Goal: Task Accomplishment & Management: Manage account settings

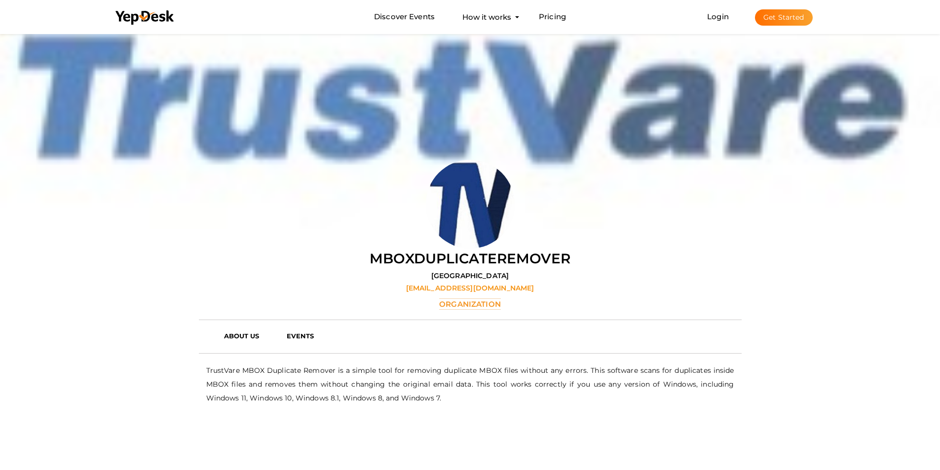
scroll to position [32, 0]
click at [772, 17] on button "Get Started" at bounding box center [784, 17] width 58 height 16
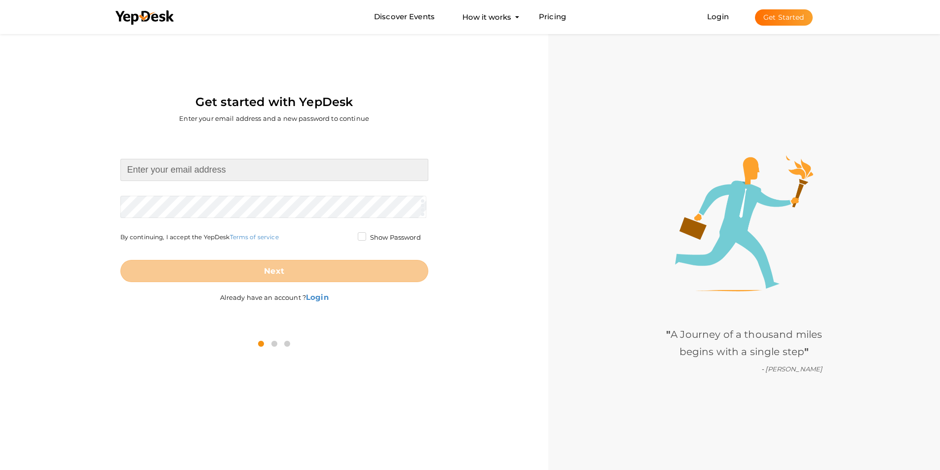
click at [247, 170] on input at bounding box center [274, 170] width 308 height 22
click at [185, 179] on input at bounding box center [274, 170] width 308 height 22
paste input "[EMAIL_ADDRESS][DOMAIN_NAME]"
type input "[EMAIL_ADDRESS][DOMAIN_NAME]"
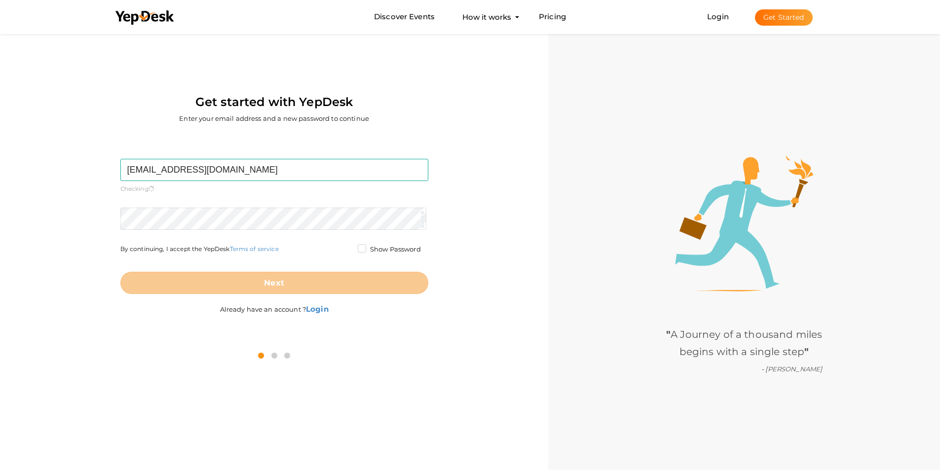
click at [239, 202] on form "birib96046@bdnets.com Required. Invalid email. Checking You already have a YepD…" at bounding box center [274, 226] width 308 height 135
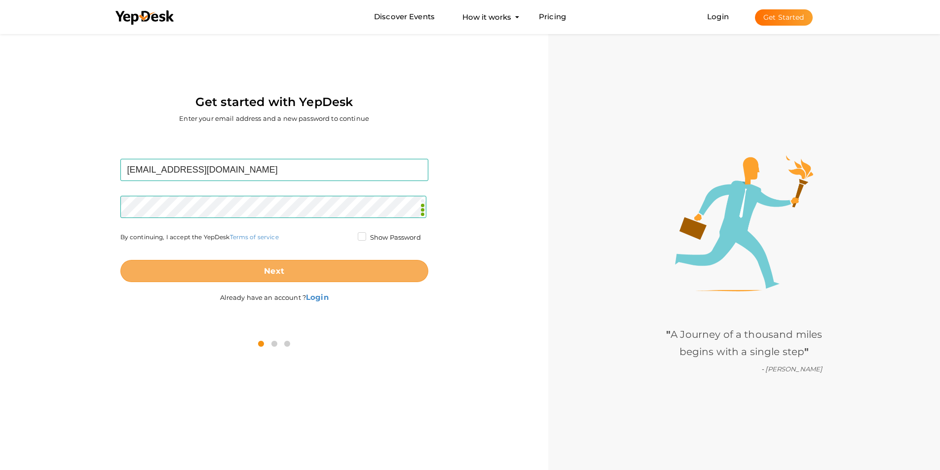
click at [273, 274] on b "Next" at bounding box center [274, 270] width 20 height 9
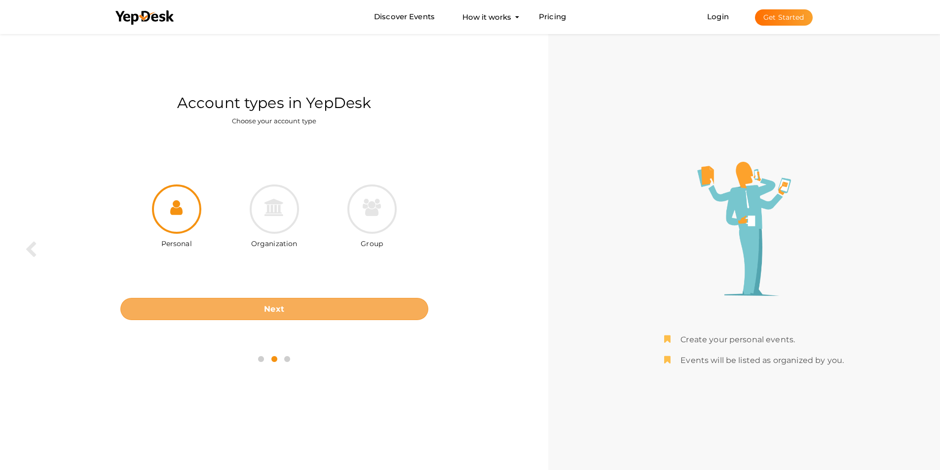
click at [274, 310] on b "Next" at bounding box center [274, 308] width 20 height 9
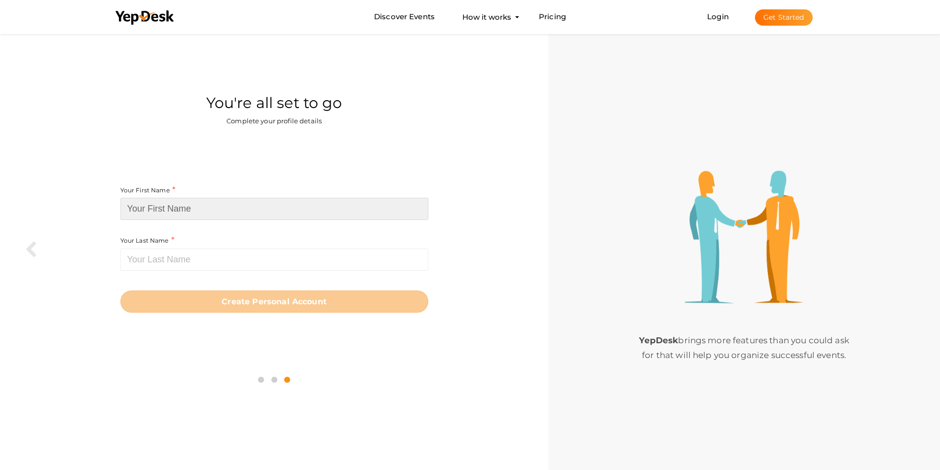
click at [144, 206] on input at bounding box center [274, 209] width 308 height 22
paste input "removmboxduplicates"
click at [129, 207] on input "removmboxduplicates" at bounding box center [274, 209] width 308 height 22
type input "removmboxduplicates"
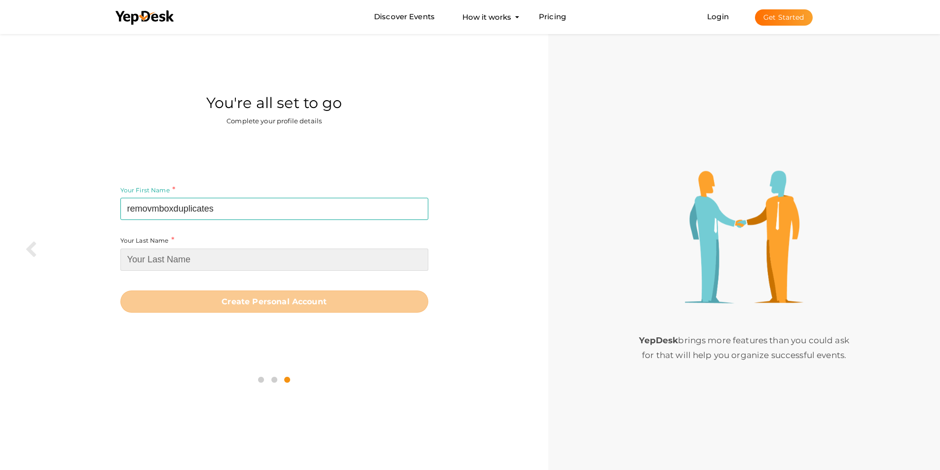
click at [162, 261] on input at bounding box center [274, 260] width 308 height 22
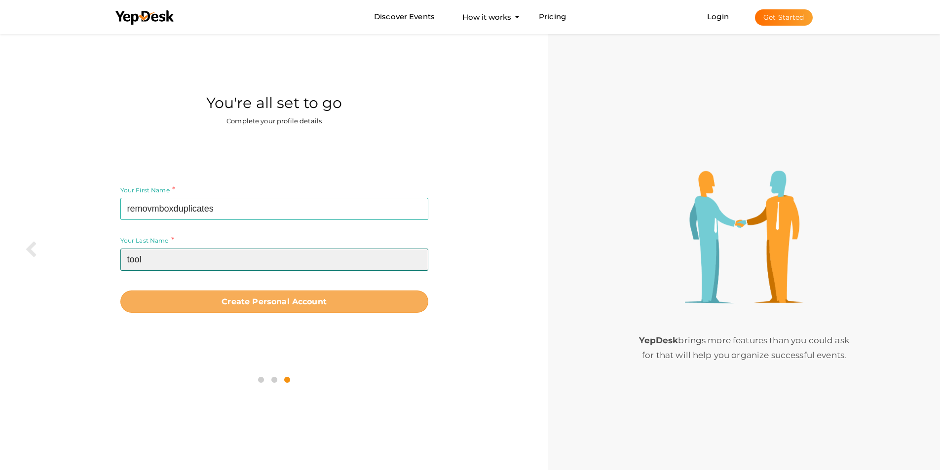
type input "tool"
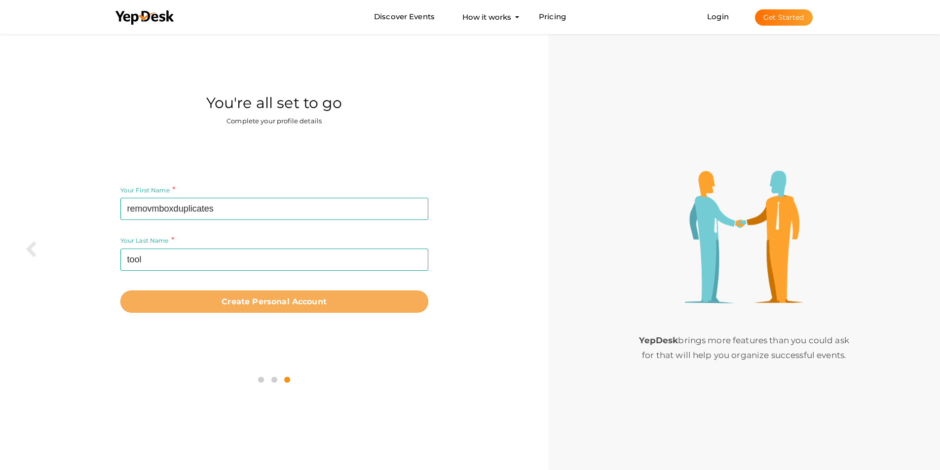
click at [249, 295] on button "Create Personal Account" at bounding box center [274, 302] width 308 height 22
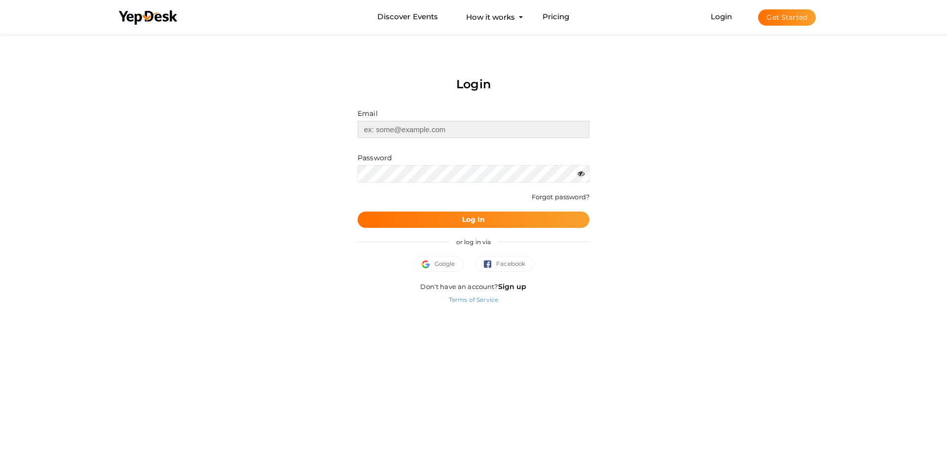
click at [422, 124] on input "text" at bounding box center [474, 129] width 232 height 17
paste input "[EMAIL_ADDRESS][DOMAIN_NAME]"
type input "[EMAIL_ADDRESS][DOMAIN_NAME]"
click at [400, 213] on button "Log In" at bounding box center [474, 220] width 232 height 16
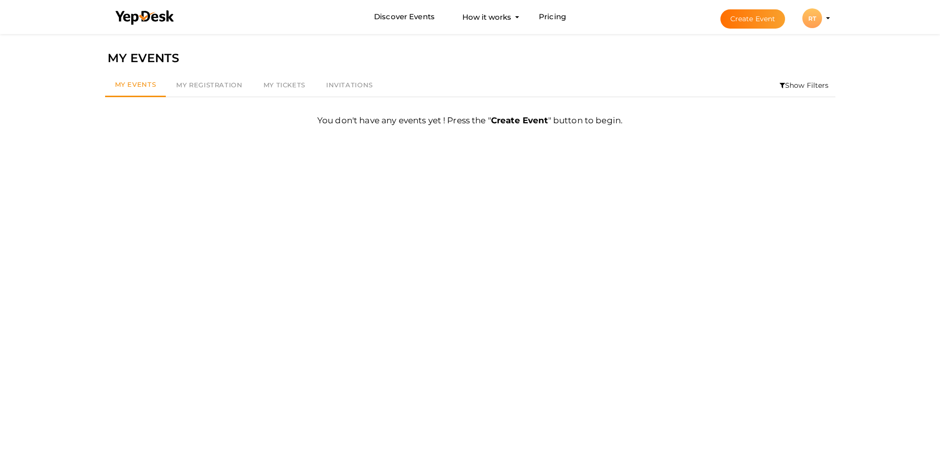
click at [812, 23] on div "RT" at bounding box center [812, 18] width 20 height 20
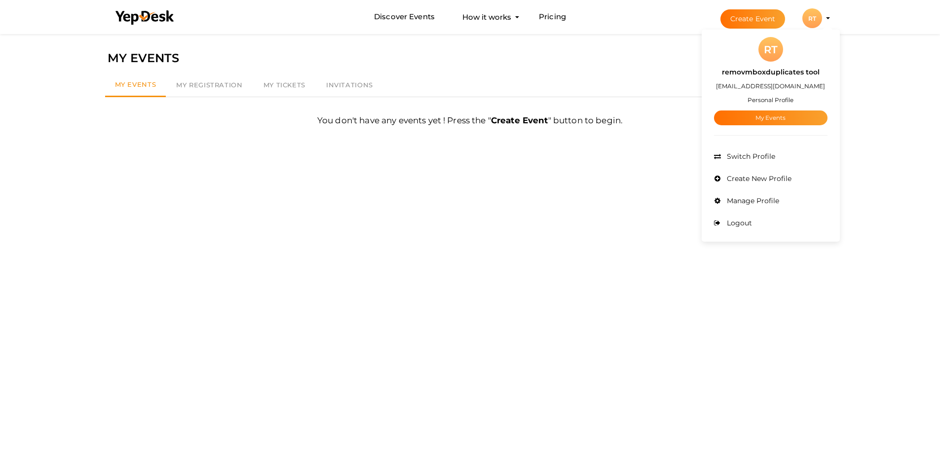
click at [866, 180] on div "Filter MY EVENTS My Events My Registration My Tickets Invitations Show Filters …" at bounding box center [470, 267] width 940 height 470
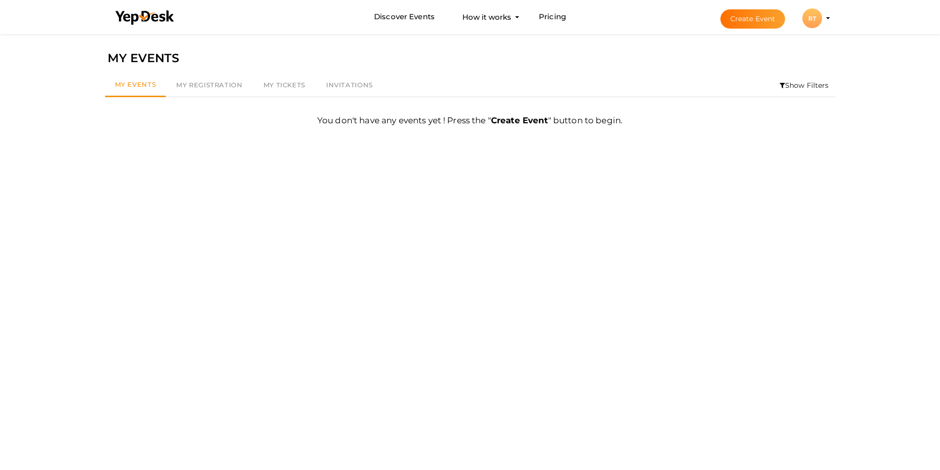
click at [808, 23] on div "RT" at bounding box center [812, 18] width 20 height 20
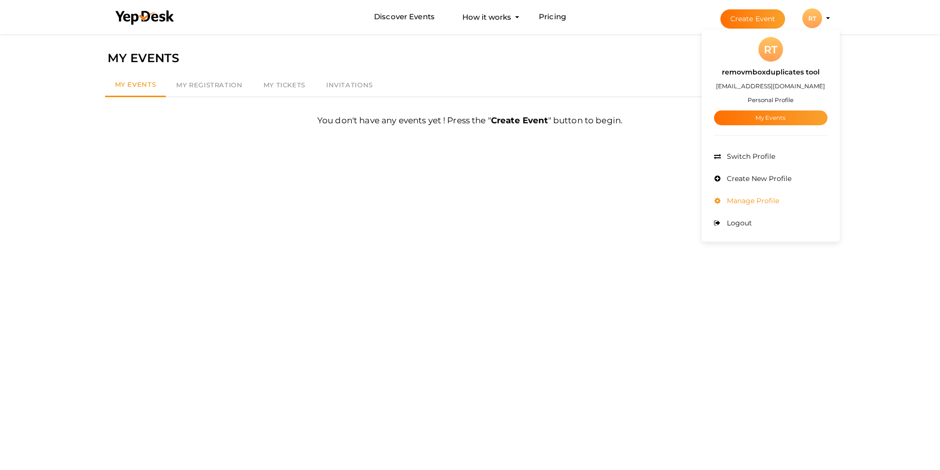
click at [756, 203] on span "Manage Profile" at bounding box center [751, 200] width 55 height 9
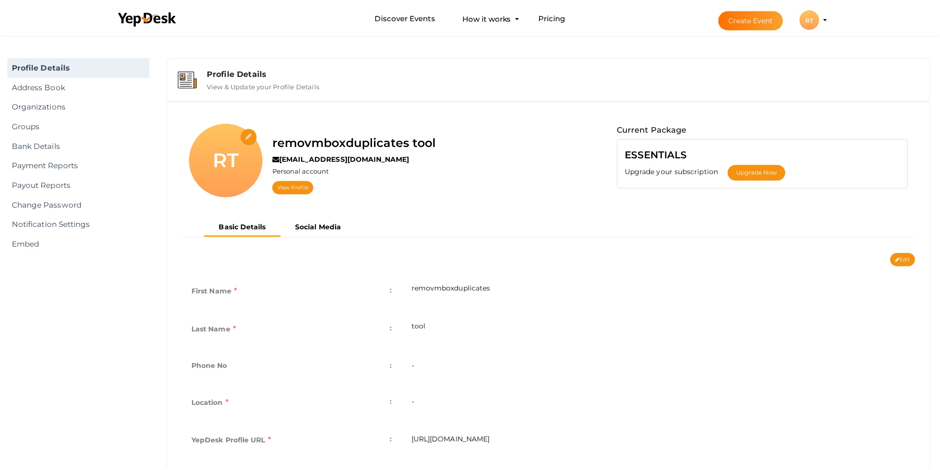
scroll to position [32, 0]
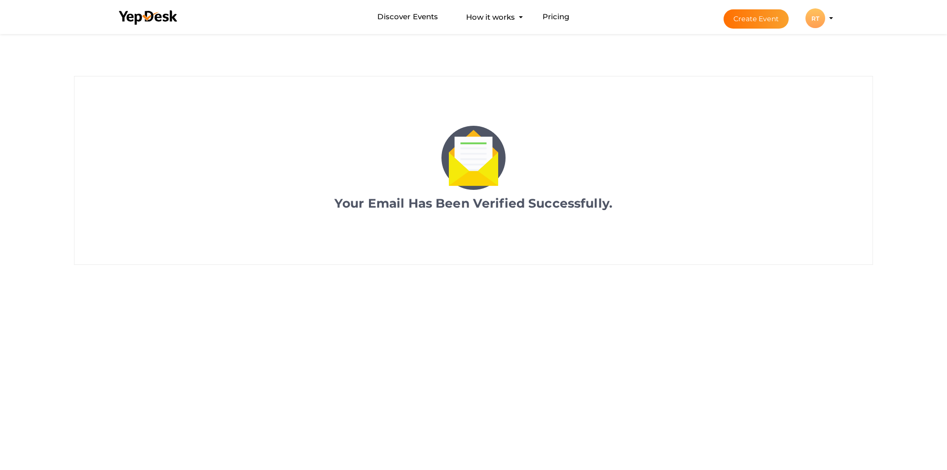
click at [818, 21] on div "RT" at bounding box center [816, 18] width 20 height 20
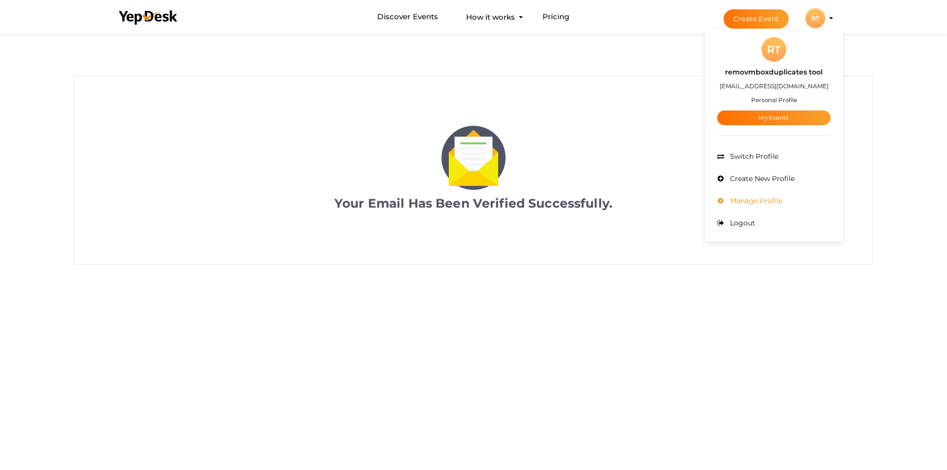
click at [753, 209] on li "Manage Profile" at bounding box center [773, 201] width 113 height 22
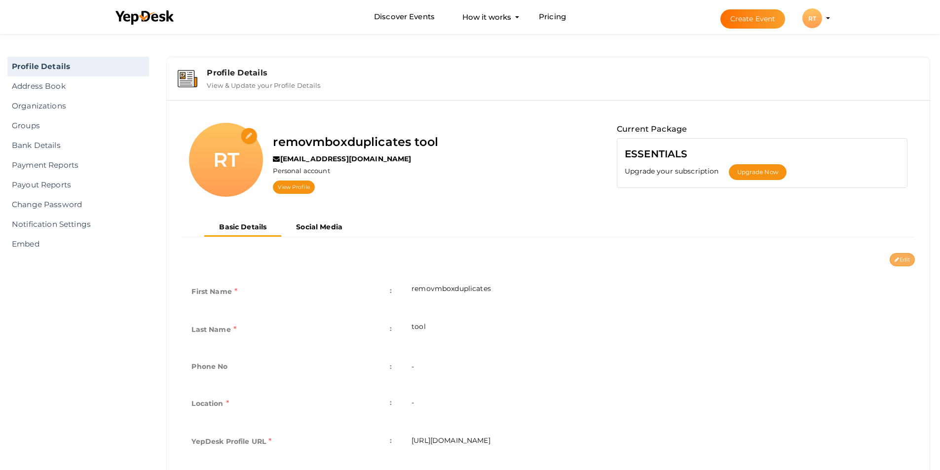
click at [902, 262] on button "Edit" at bounding box center [901, 259] width 25 height 13
type input "removmboxduplicates"
type input "tool"
type input "removmboxduplicates-tool"
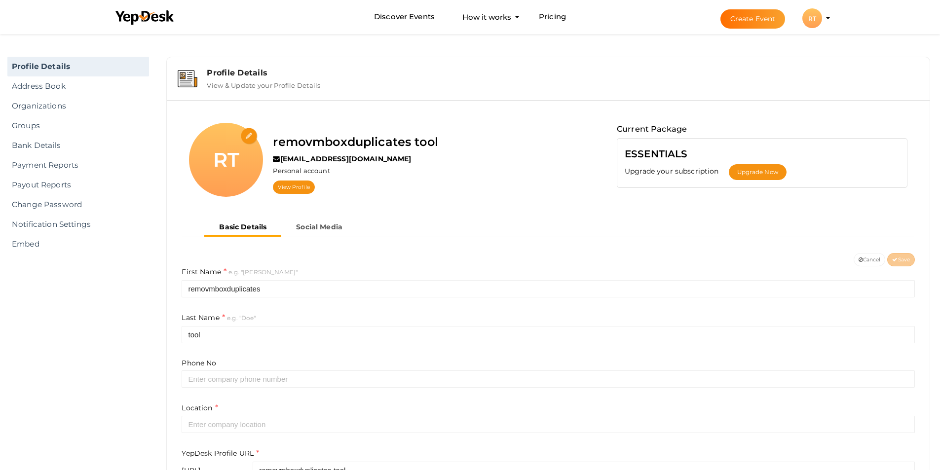
click at [213, 141] on div "RT" at bounding box center [226, 160] width 74 height 74
click at [247, 139] on input "file" at bounding box center [249, 136] width 17 height 17
type input "C:\fakepath\download.jpg"
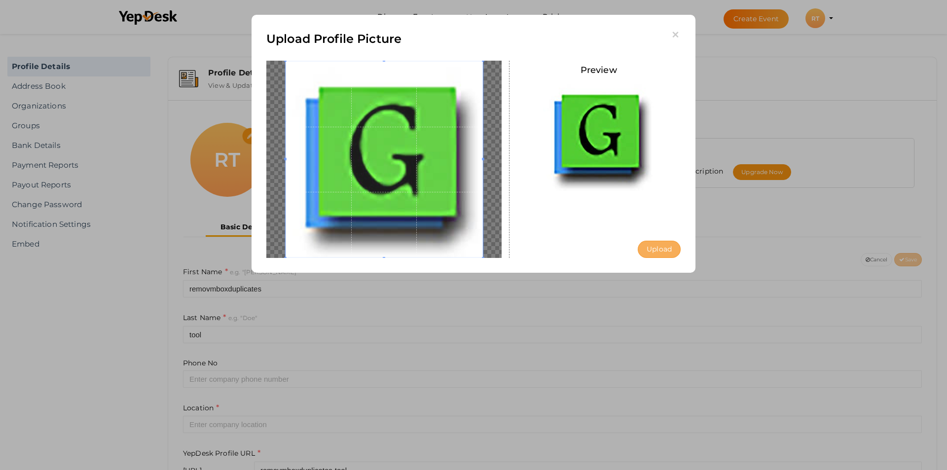
click at [663, 253] on button "Upload" at bounding box center [659, 249] width 43 height 17
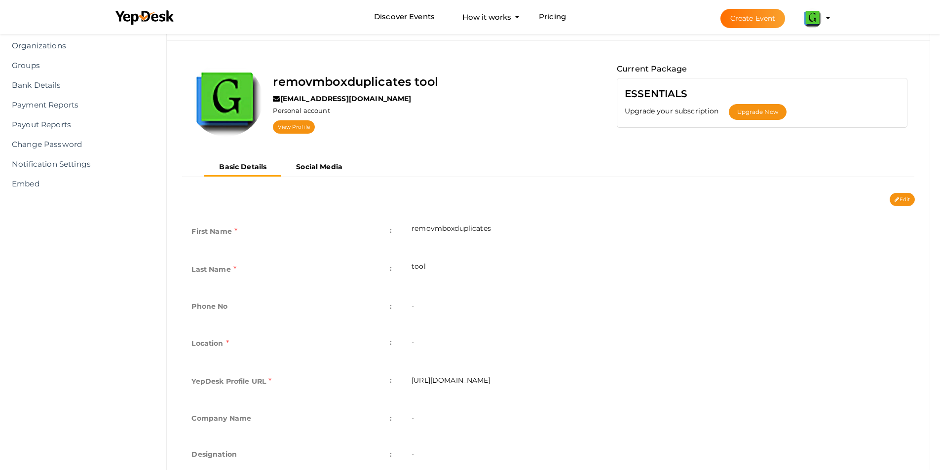
scroll to position [49, 0]
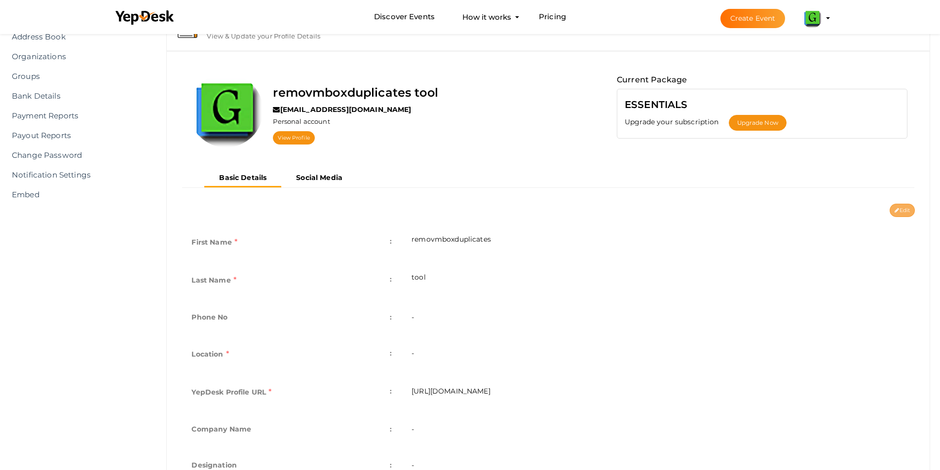
click at [906, 213] on button "Edit" at bounding box center [901, 210] width 25 height 13
type input "removmboxduplicates"
type input "tool"
type input "removmboxduplicates-tool"
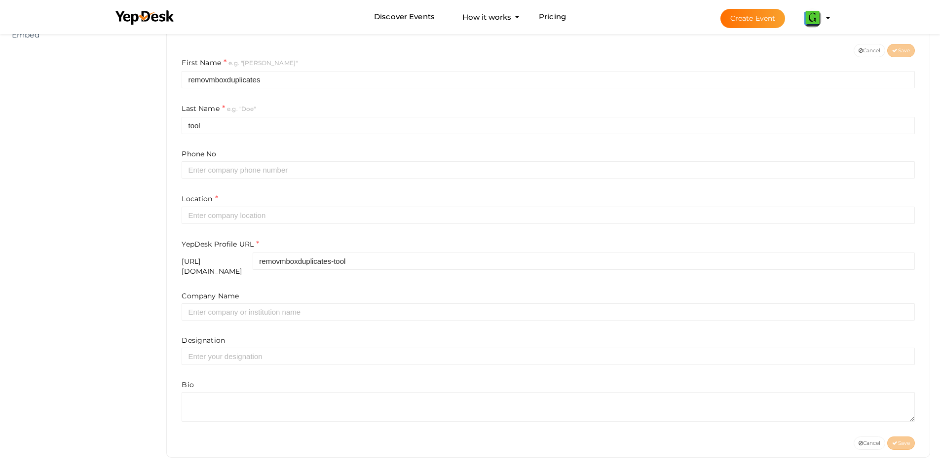
scroll to position [210, 0]
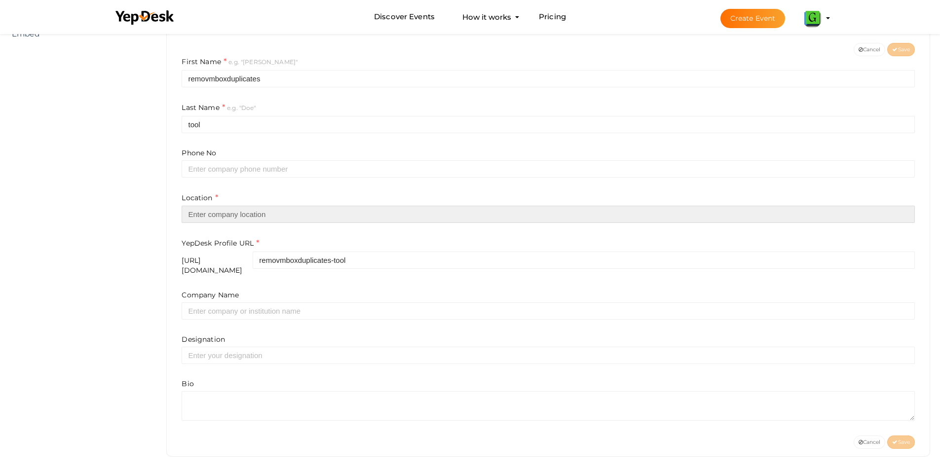
click at [257, 206] on input "text" at bounding box center [548, 214] width 733 height 17
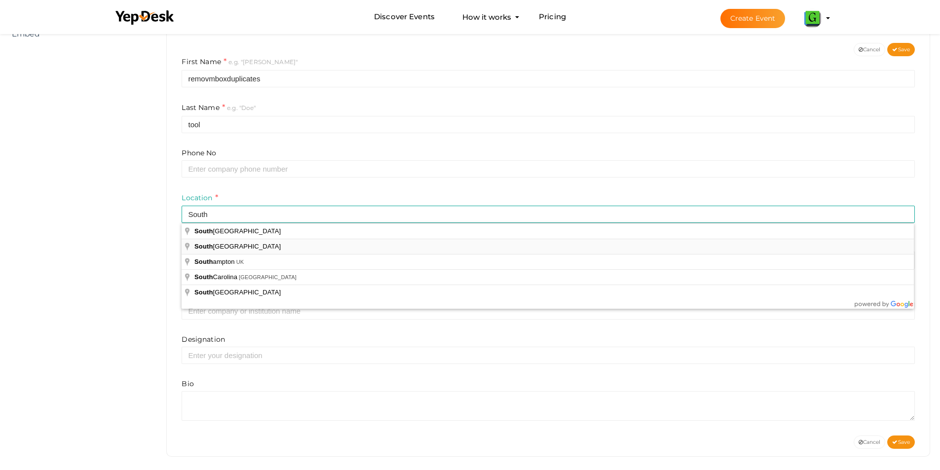
type input "South Africa"
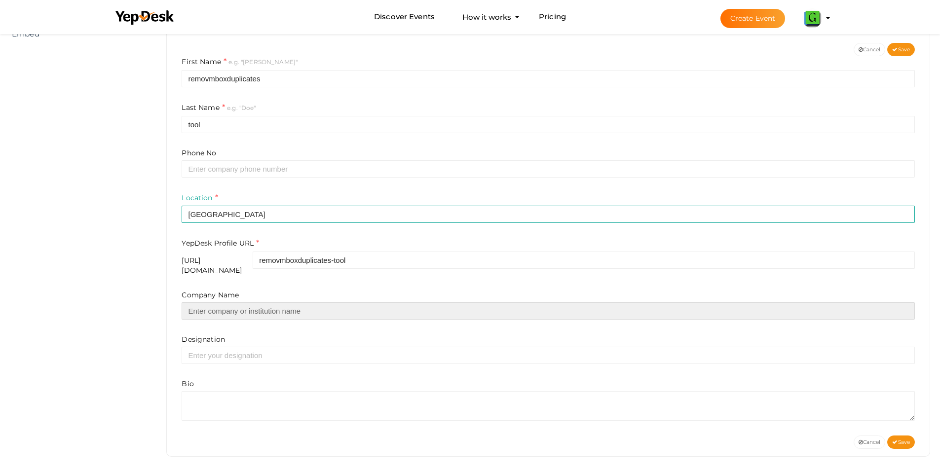
click at [213, 306] on input "text" at bounding box center [548, 310] width 733 height 17
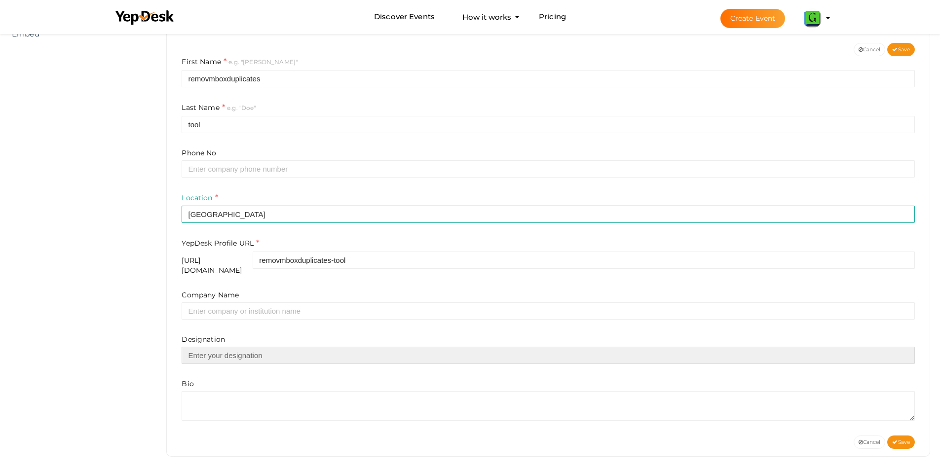
click at [210, 348] on input "text" at bounding box center [548, 355] width 733 height 17
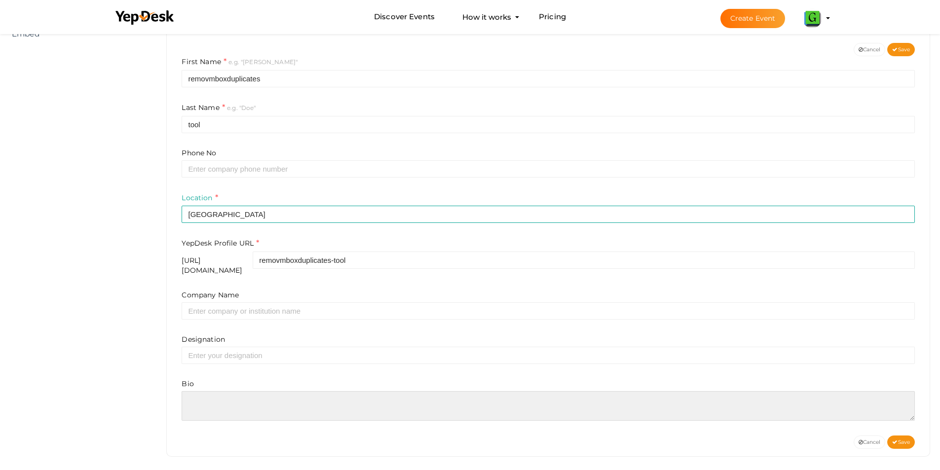
click at [211, 400] on textarea at bounding box center [548, 406] width 733 height 30
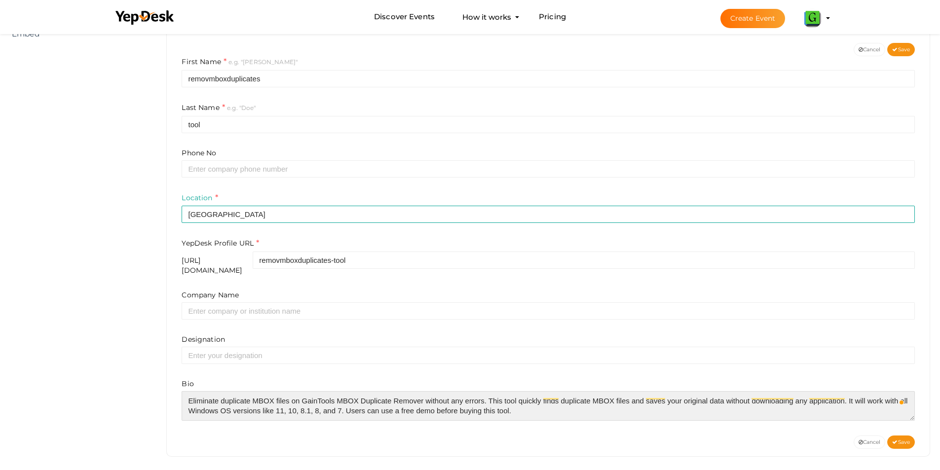
click at [421, 402] on textarea "To enrich screen reader interactions, please activate Accessibility in Grammarl…" at bounding box center [548, 406] width 733 height 30
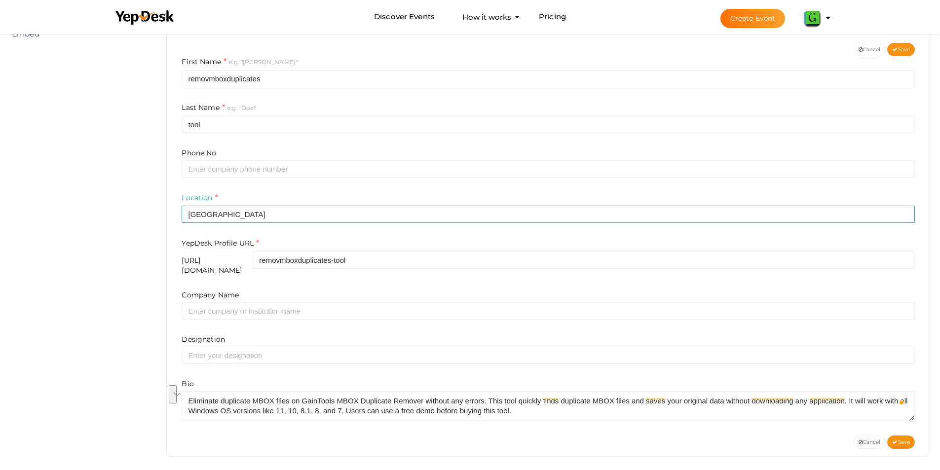
click at [284, 379] on div "Bio" at bounding box center [548, 400] width 733 height 42
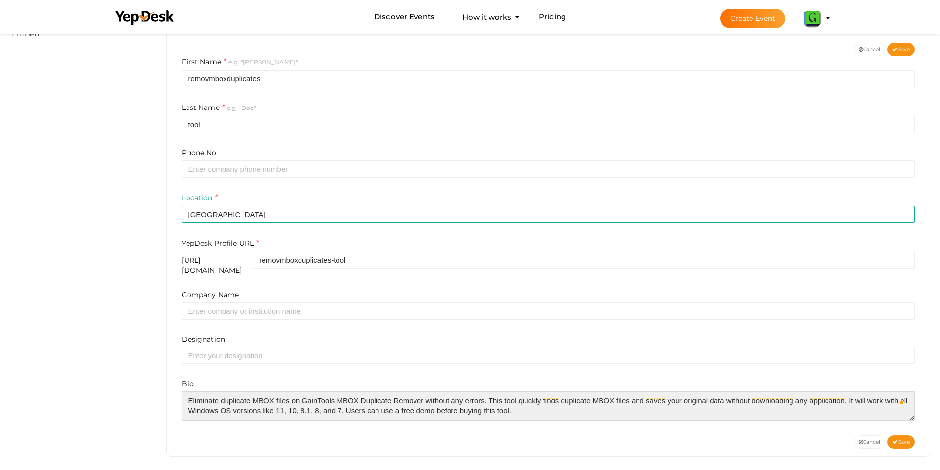
click at [516, 408] on textarea "To enrich screen reader interactions, please activate Accessibility in Grammarl…" at bounding box center [548, 406] width 733 height 30
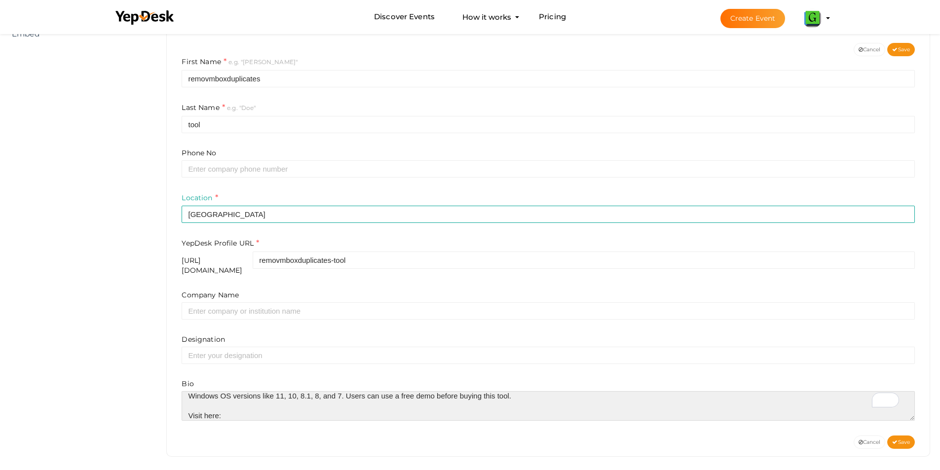
paste textarea "https://www.gaintools.com/mbox/duplicate/"
type textarea "Eliminate duplicate MBOX files on GainTools MBOX Duplicate Remover without any …"
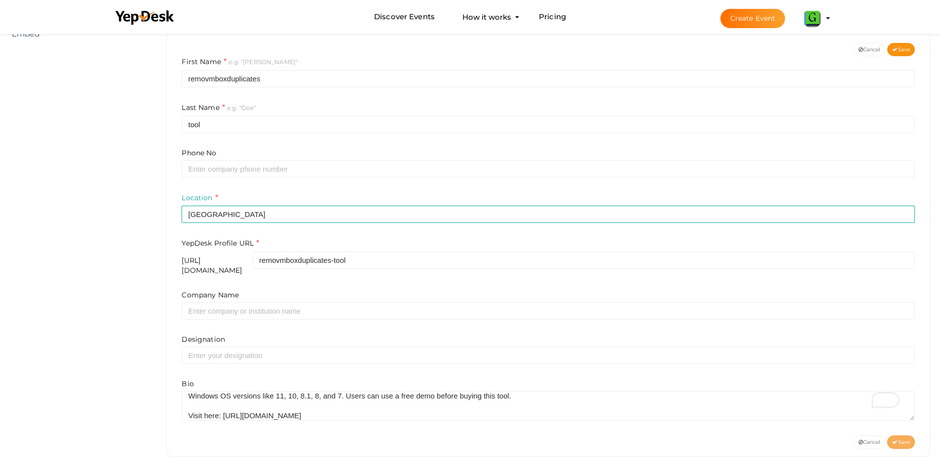
drag, startPoint x: 910, startPoint y: 434, endPoint x: 904, endPoint y: 435, distance: 5.4
click at [906, 436] on button "Save" at bounding box center [901, 442] width 28 height 13
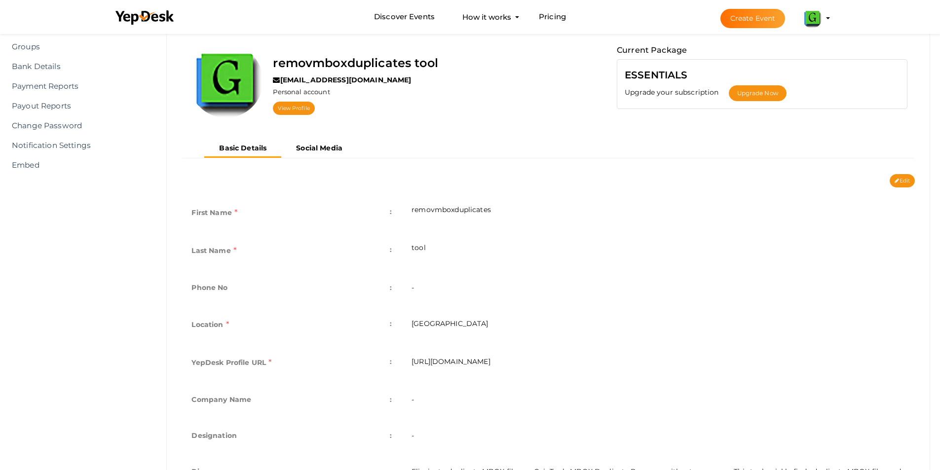
scroll to position [0, 0]
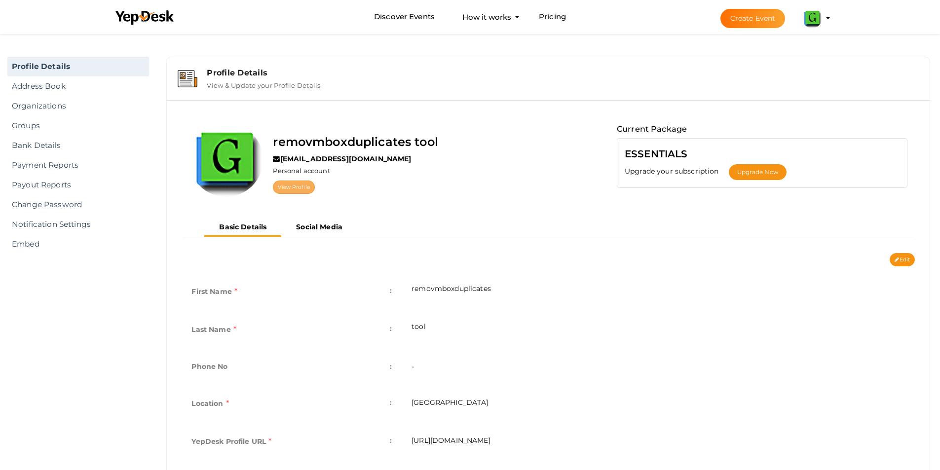
click at [299, 184] on link "View Profile" at bounding box center [293, 187] width 41 height 13
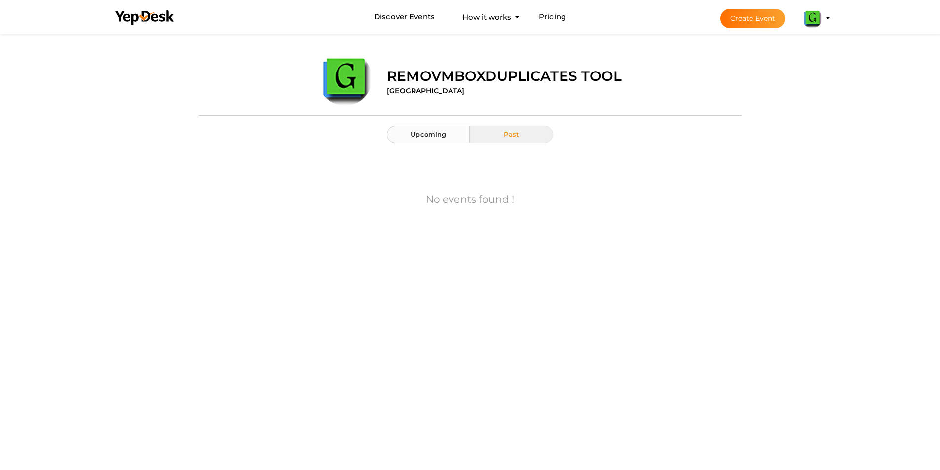
click at [428, 137] on span "Upcoming" at bounding box center [428, 134] width 36 height 8
click at [492, 134] on button "Past" at bounding box center [511, 134] width 83 height 17
click at [824, 19] on button "removmboxduplicates tool [EMAIL_ADDRESS][DOMAIN_NAME] Personal Profile My Event…" at bounding box center [812, 18] width 26 height 21
click at [809, 19] on img at bounding box center [812, 18] width 20 height 20
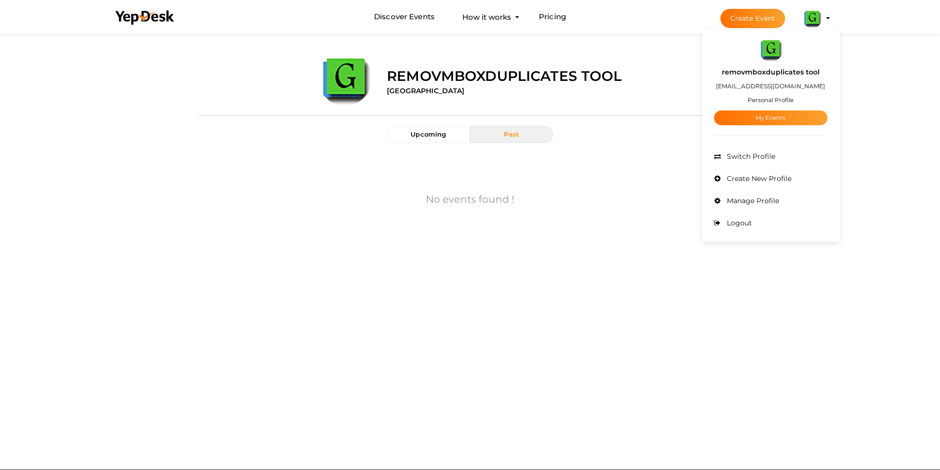
click at [746, 19] on button "Create Event" at bounding box center [752, 18] width 65 height 19
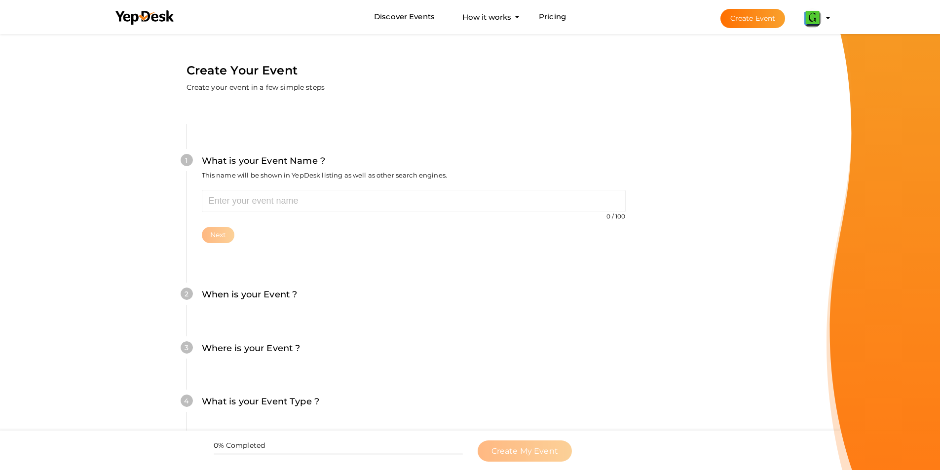
click at [824, 14] on button "removmboxduplicates tool birib96046@bdnets.com Personal Profile My Events Admin…" at bounding box center [812, 18] width 26 height 21
click at [805, 7] on li "Create Event removmboxduplicates tool birib96046@bdnets.com Personal Profile My…" at bounding box center [766, 18] width 132 height 36
click at [813, 28] on button "removmboxduplicates tool birib96046@bdnets.com Personal Profile My Events Admin…" at bounding box center [812, 18] width 26 height 21
click at [823, 19] on button "removmboxduplicates tool birib96046@bdnets.com Personal Profile My Events Admin…" at bounding box center [812, 18] width 26 height 21
click at [822, 19] on profile-pic at bounding box center [812, 17] width 20 height 7
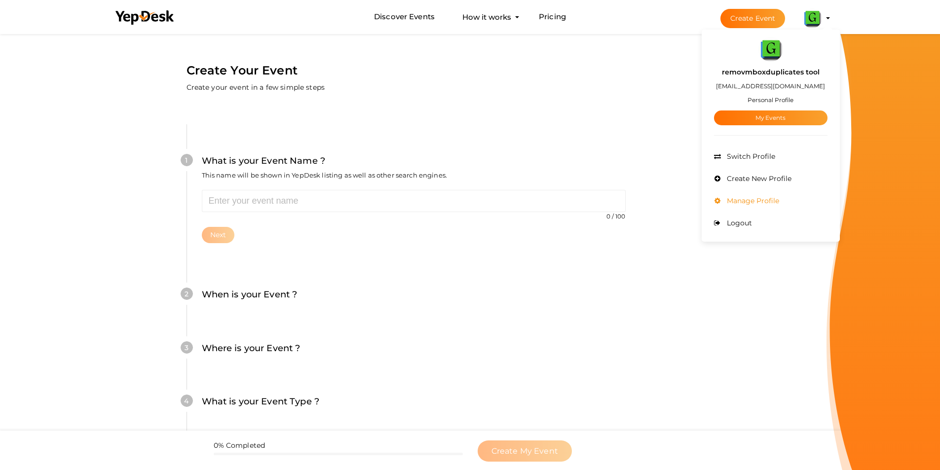
click at [763, 199] on span "Manage Profile" at bounding box center [751, 200] width 55 height 9
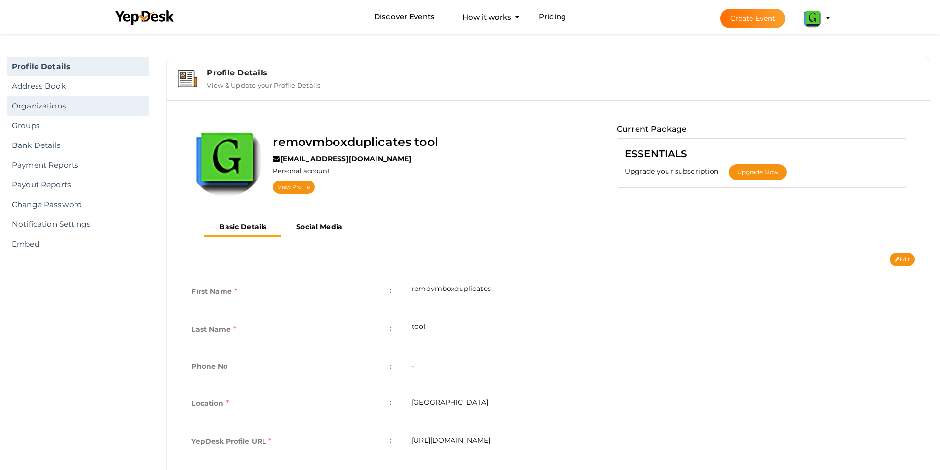
click at [64, 110] on link "Organizations" at bounding box center [78, 106] width 142 height 20
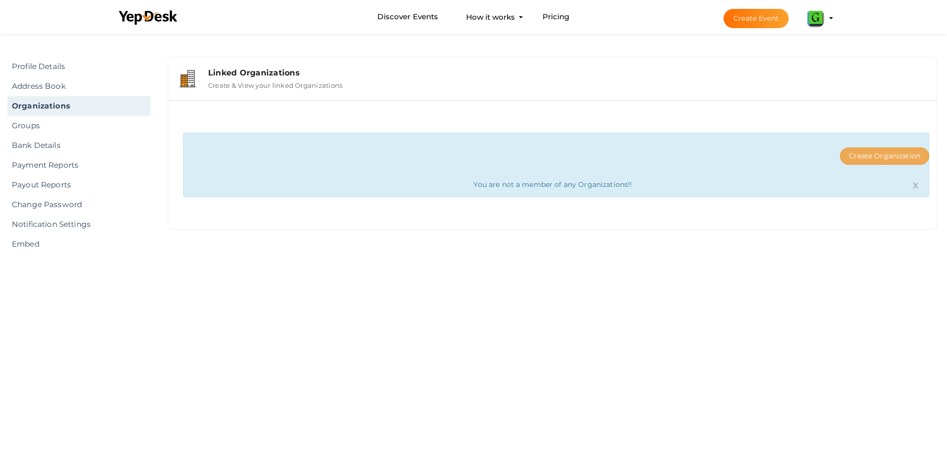
click at [873, 159] on button "Create Organization" at bounding box center [884, 155] width 89 height 17
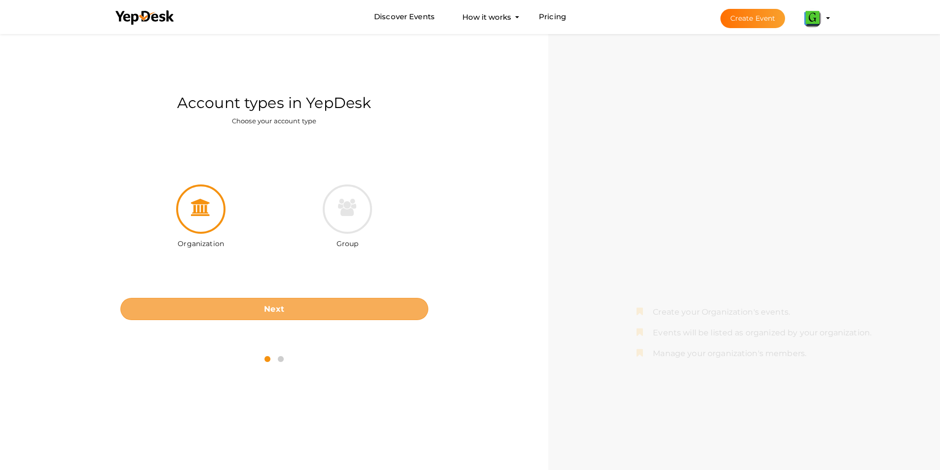
click at [306, 309] on button "Next" at bounding box center [274, 309] width 308 height 22
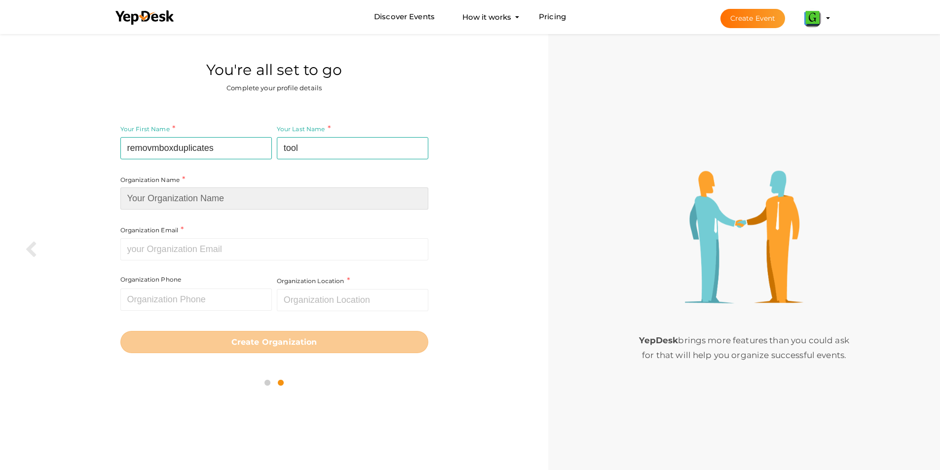
click at [192, 206] on input at bounding box center [274, 198] width 308 height 22
paste input "removmboxduplicates"
type input "removmboxduplicates"
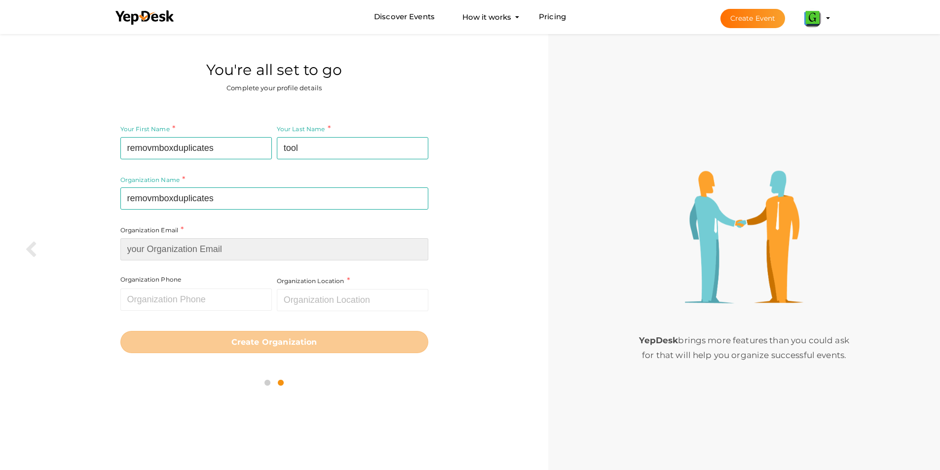
click at [167, 251] on input at bounding box center [274, 249] width 308 height 22
paste input "[EMAIL_ADDRESS][DOMAIN_NAME]"
type input "[EMAIL_ADDRESS][DOMAIN_NAME]"
click at [312, 300] on input "text" at bounding box center [352, 300] width 151 height 22
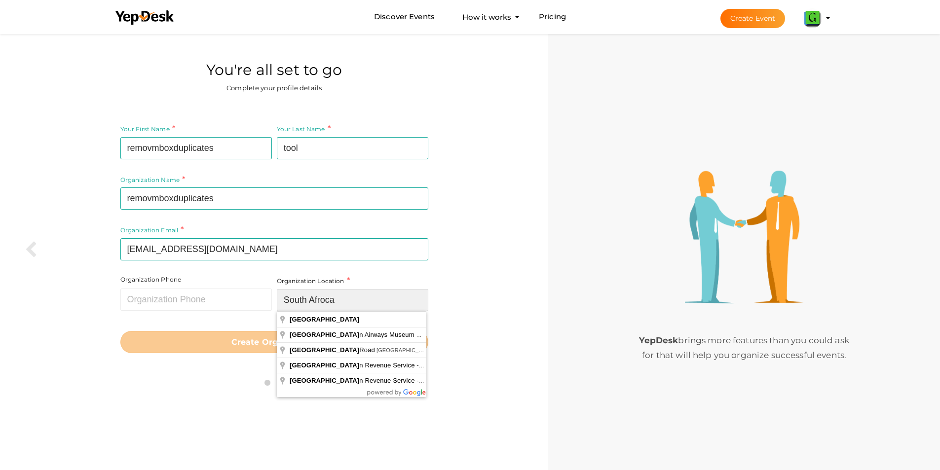
type input "South Afroca"
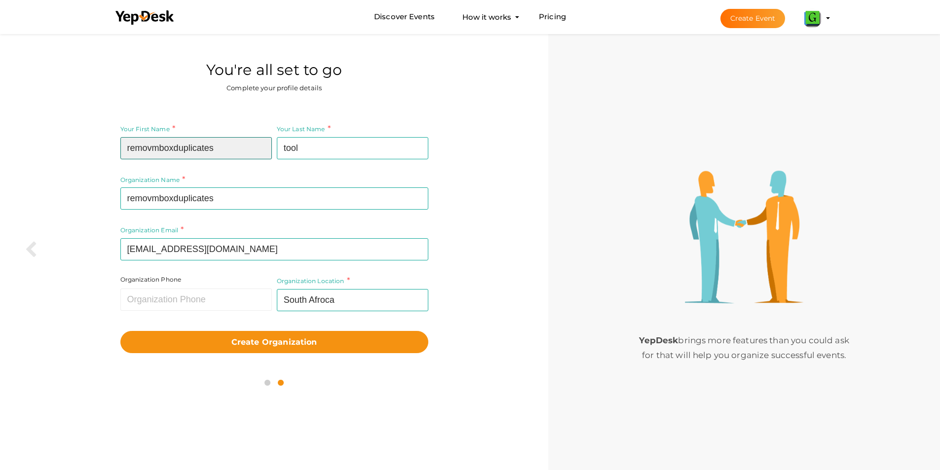
click at [129, 147] on input "removmboxduplicates" at bounding box center [195, 148] width 151 height 22
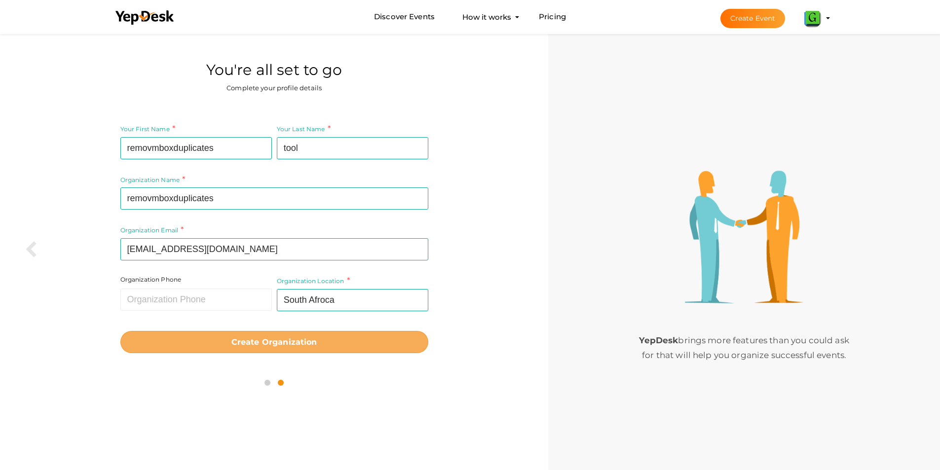
click at [255, 344] on b "Create Organization" at bounding box center [274, 341] width 86 height 9
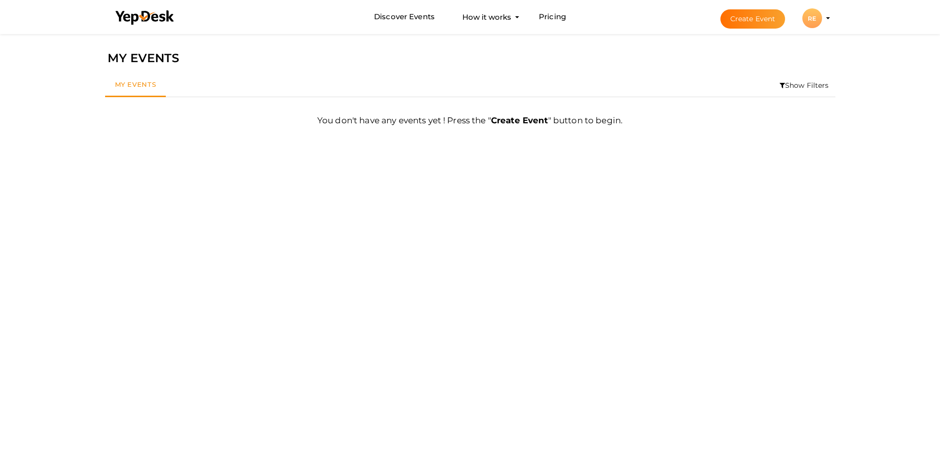
click at [828, 15] on li "Create Event RE RE removmboxduplicates [EMAIL_ADDRESS][DOMAIN_NAME] Organizatio…" at bounding box center [766, 18] width 132 height 36
click at [820, 16] on div "RE" at bounding box center [812, 18] width 20 height 20
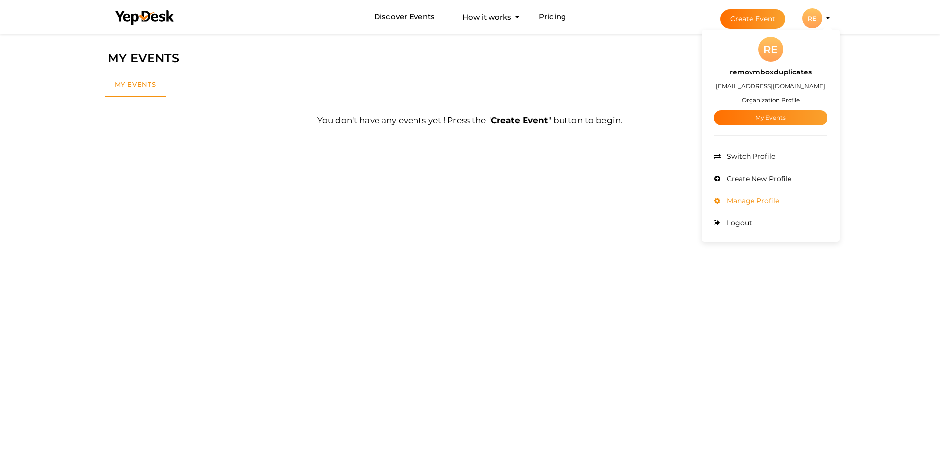
click at [756, 201] on span "Manage Profile" at bounding box center [751, 200] width 55 height 9
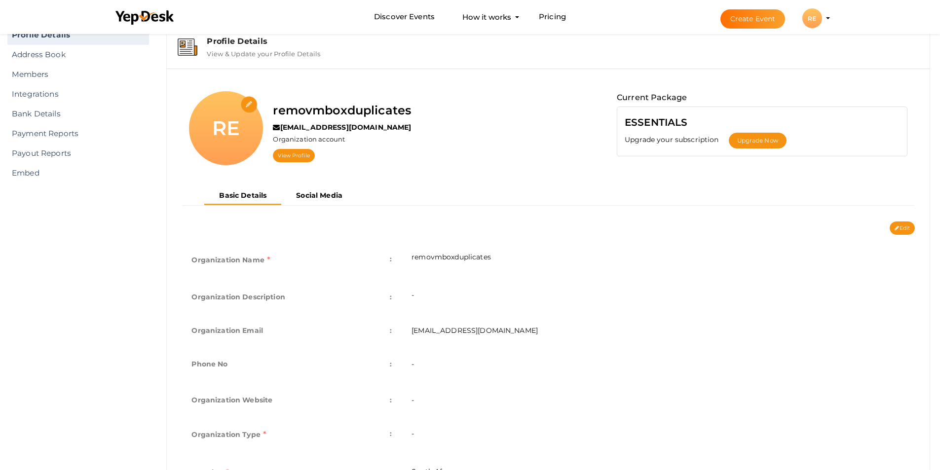
scroll to position [32, 0]
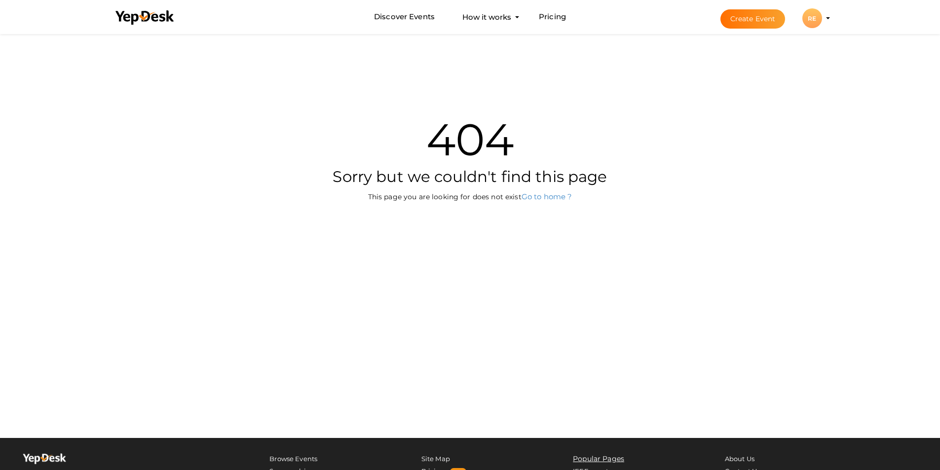
scroll to position [32, 0]
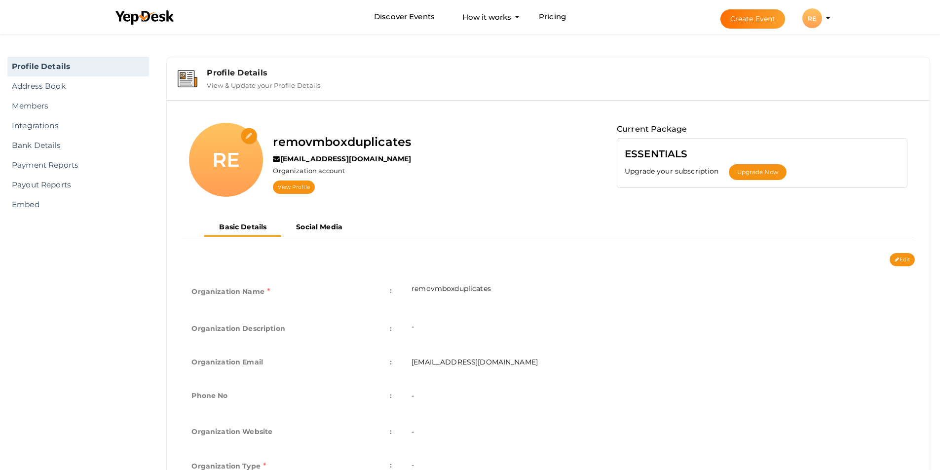
click at [250, 131] on input "file" at bounding box center [249, 136] width 17 height 17
type input "C:\fakepath\download.jpg"
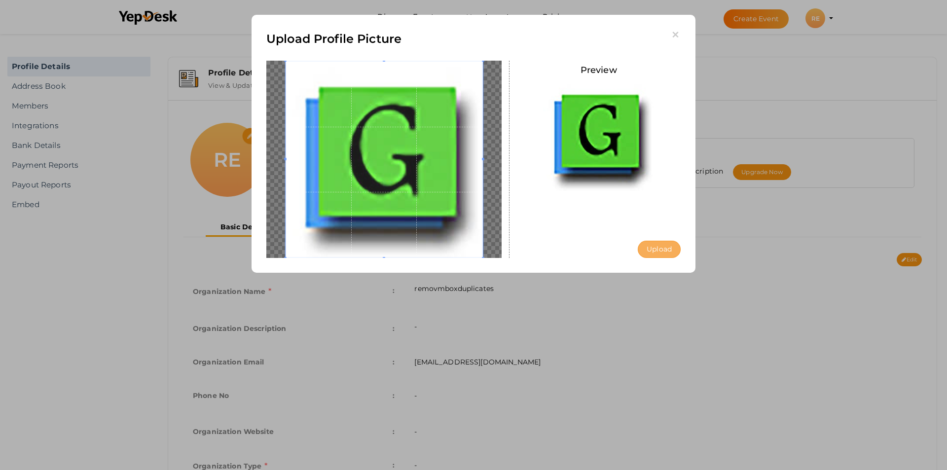
click at [662, 253] on button "Upload" at bounding box center [659, 249] width 43 height 17
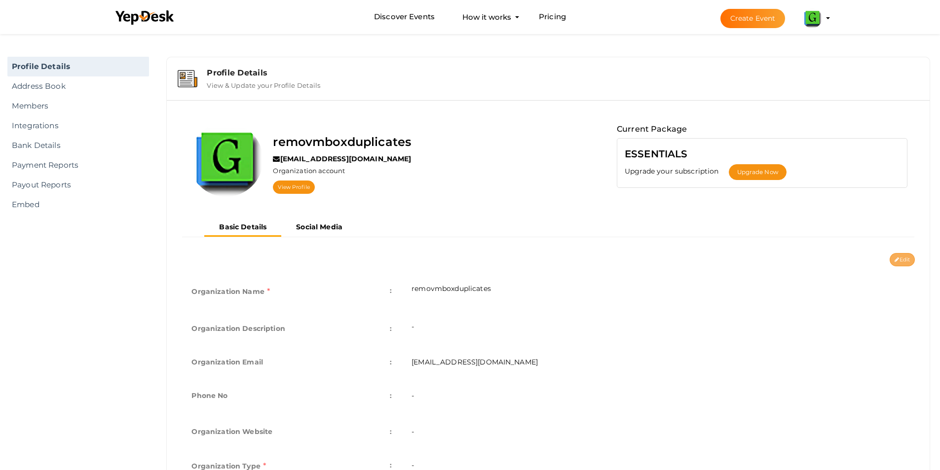
click at [908, 260] on button "Edit" at bounding box center [901, 259] width 25 height 13
type input "removmboxduplicates"
type input "[EMAIL_ADDRESS][DOMAIN_NAME]"
select select "9"
type input "South Afroca"
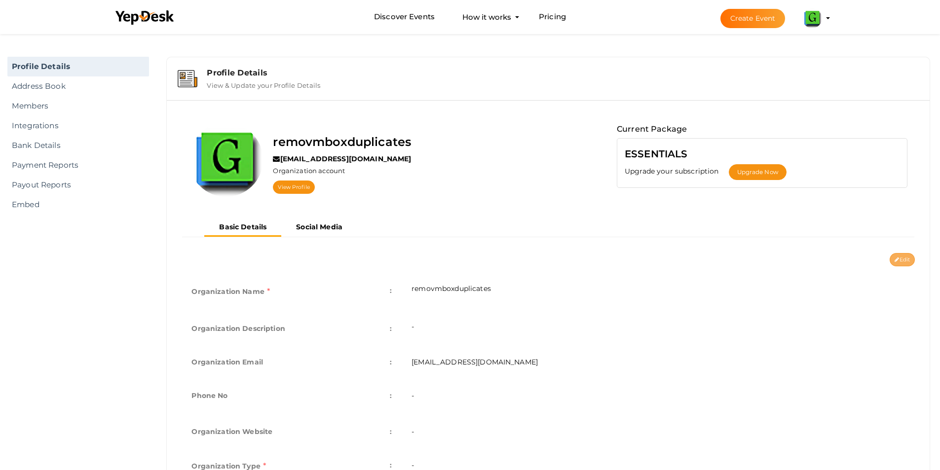
type input "removmboxduplicates"
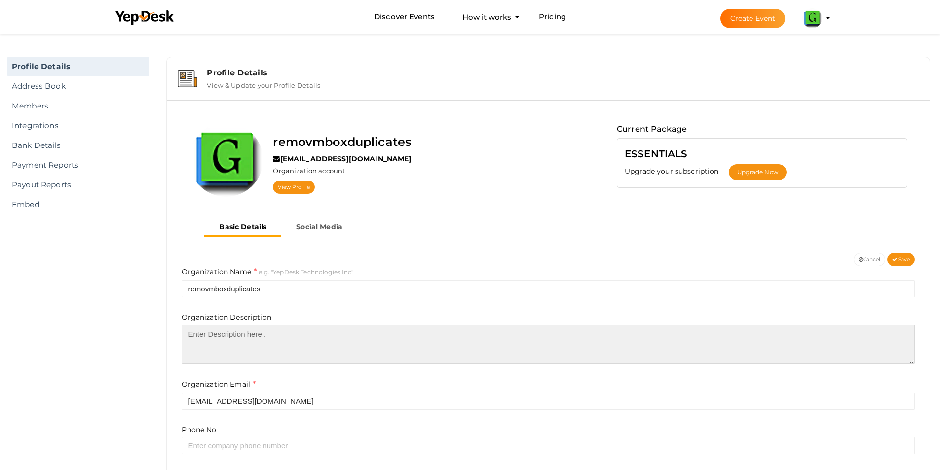
click at [243, 340] on textarea at bounding box center [548, 344] width 733 height 39
paste textarea "Eliminate duplicate MBOX files on GainTools MBOX Duplicate Remover without any …"
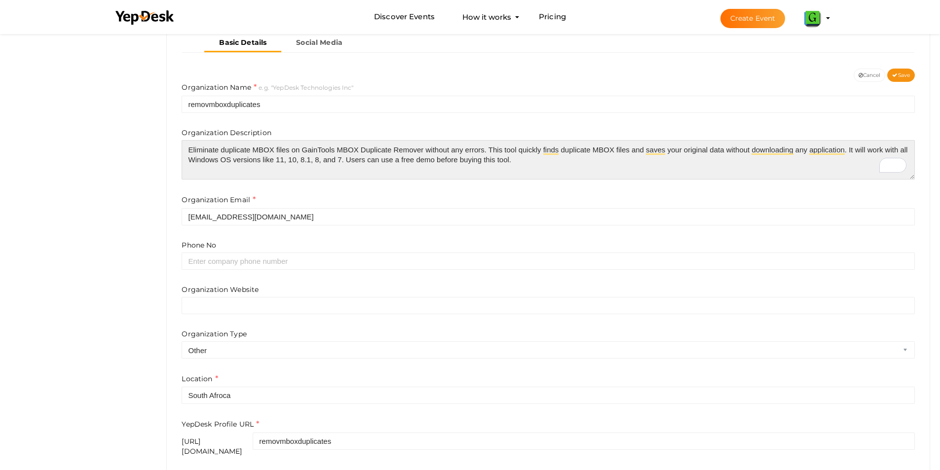
scroll to position [220, 0]
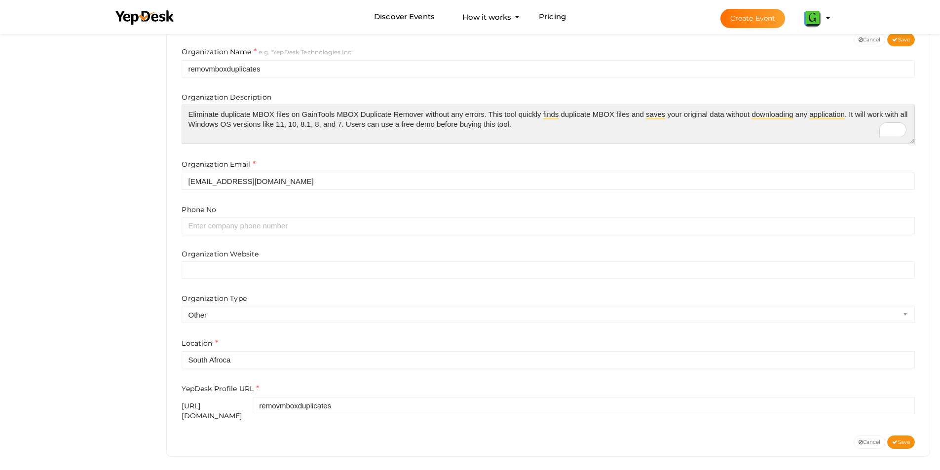
type textarea "Eliminate duplicate MBOX files on GainTools MBOX Duplicate Remover without any …"
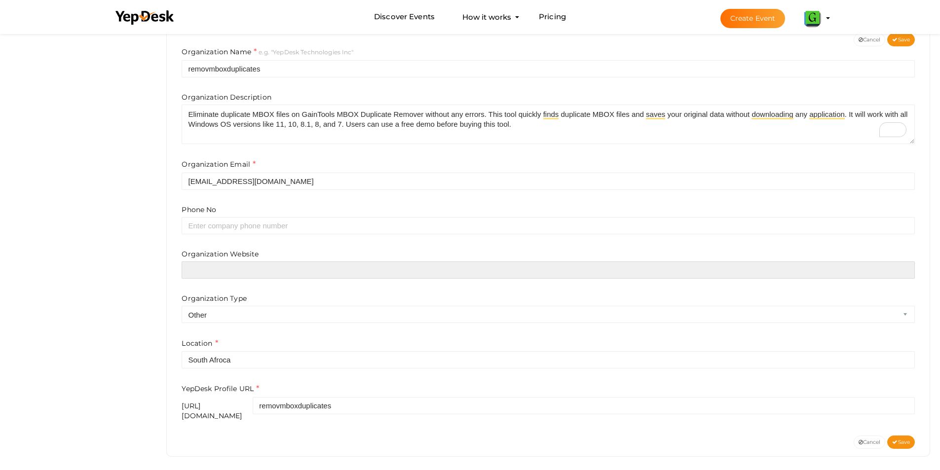
click at [237, 267] on input "text" at bounding box center [548, 269] width 733 height 17
paste input "https://www.gaintools.com/mbox/duplicate/"
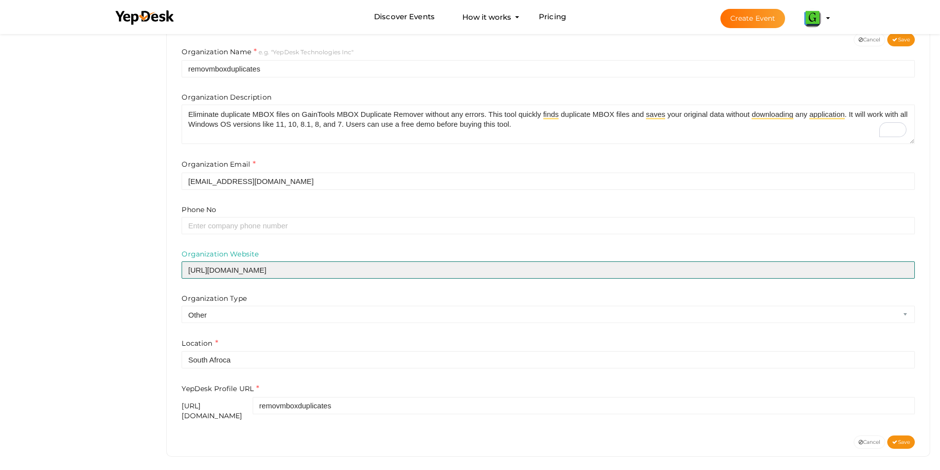
scroll to position [171, 0]
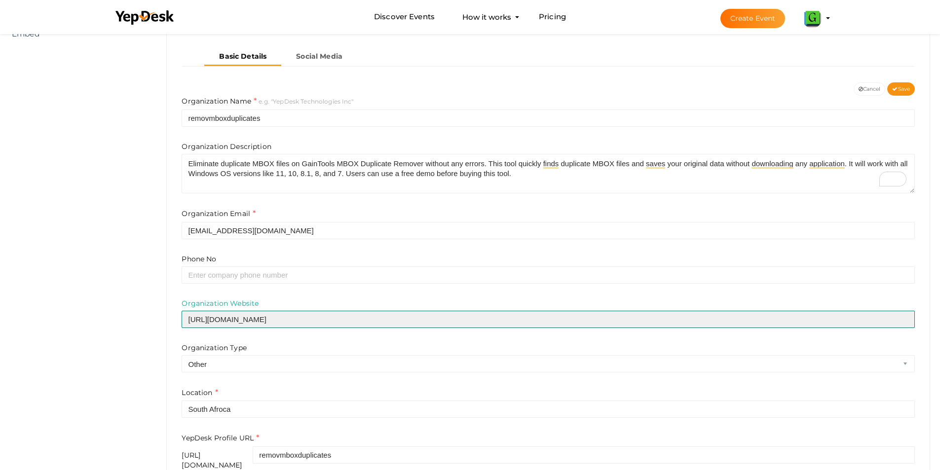
type input "https://www.gaintools.com/mbox/duplicate/"
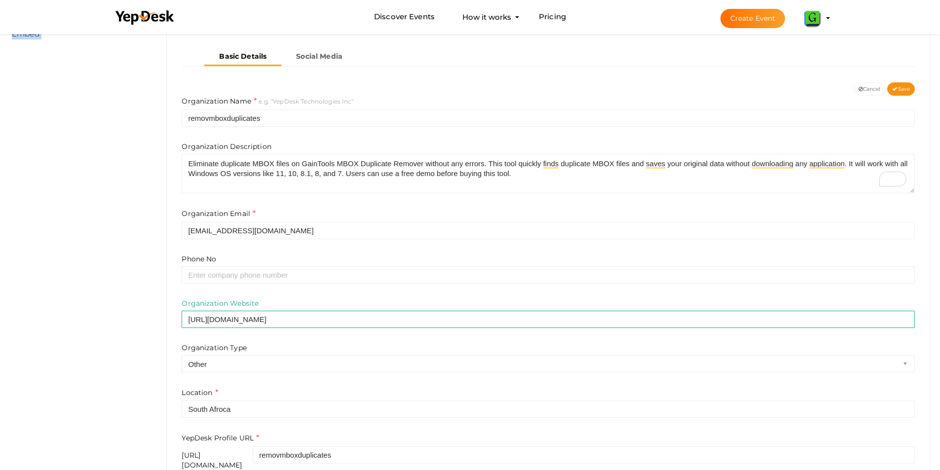
drag, startPoint x: 936, startPoint y: 327, endPoint x: 947, endPoint y: 375, distance: 49.9
click at [940, 299] on html "Discover Events How it works Powerful Registration / Ticketing Start selling yo…" at bounding box center [470, 64] width 940 height 470
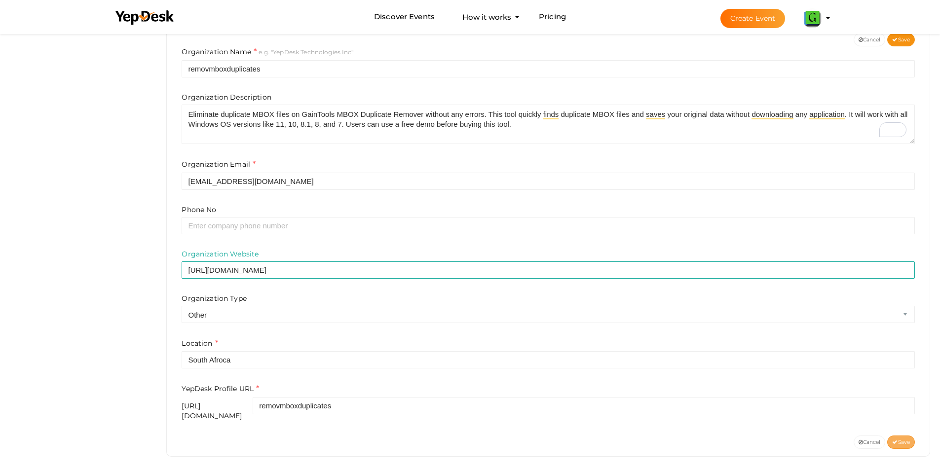
click at [906, 439] on span "Save" at bounding box center [901, 442] width 18 height 6
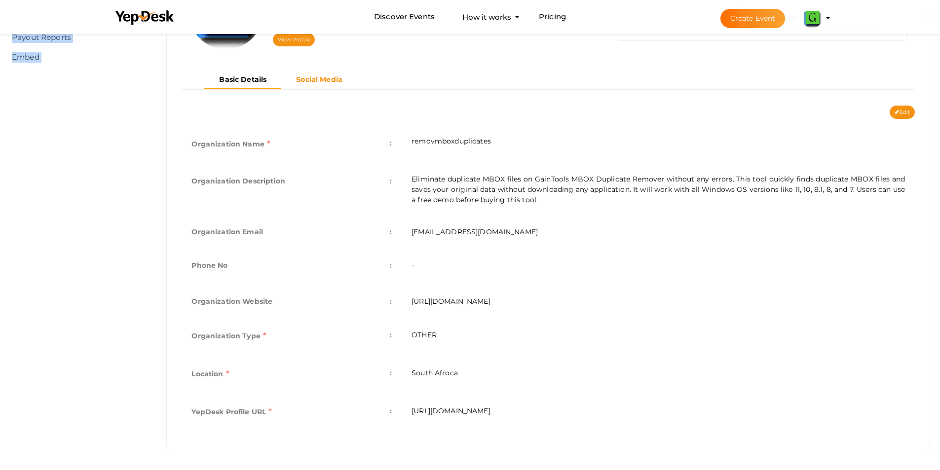
click at [320, 80] on b "Social Media" at bounding box center [319, 79] width 46 height 9
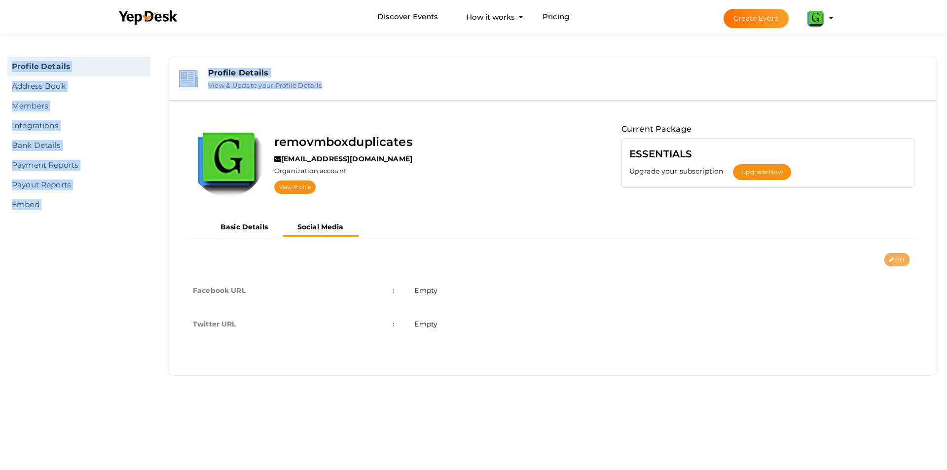
click at [895, 257] on button "Edit" at bounding box center [896, 259] width 25 height 13
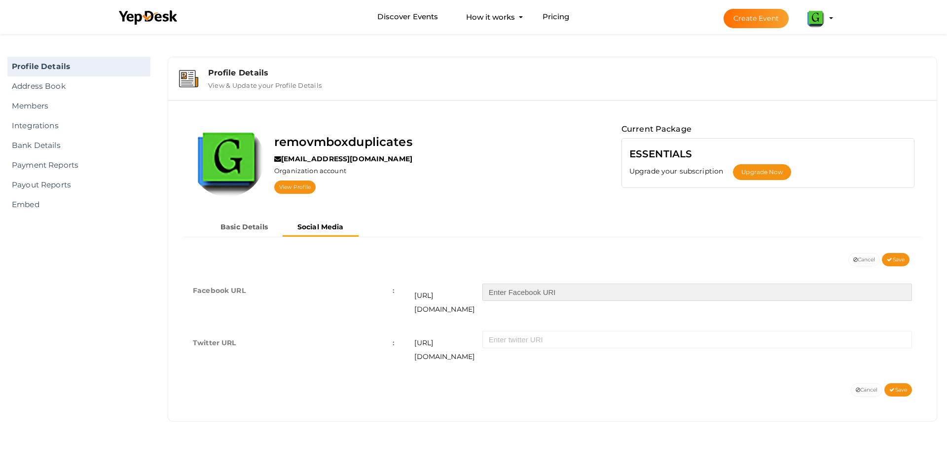
click at [538, 295] on input "text" at bounding box center [697, 292] width 430 height 17
paste input "https://www.gaintools.com/mbox/duplicate/"
click at [591, 293] on input "https://www.gaintools.com/mbox/duplicate/" at bounding box center [697, 292] width 430 height 17
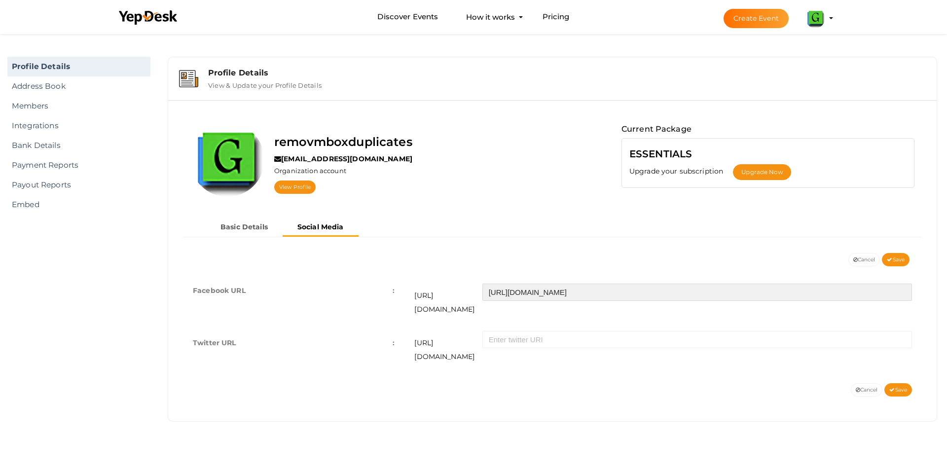
paste input "facebook.com/GainTools-1427968653964091"
type input "https://www.facebook.com/GainTools-1427968653964091/"
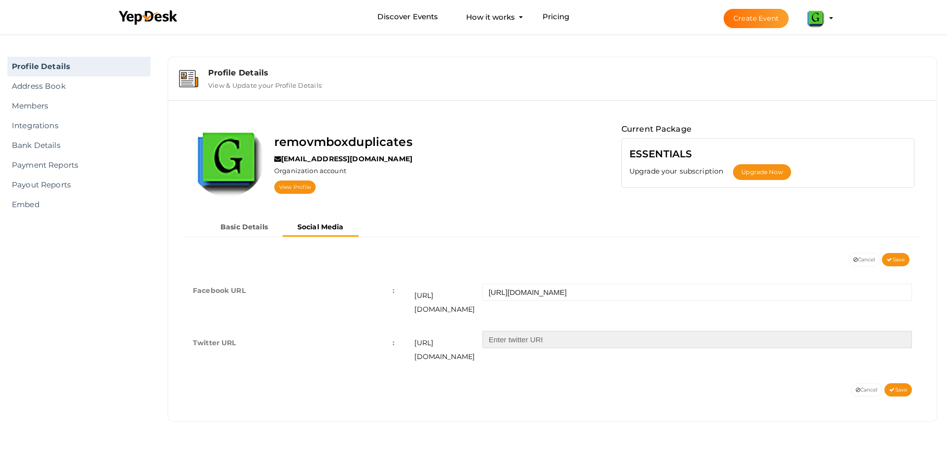
click at [578, 331] on input "text" at bounding box center [697, 339] width 430 height 17
paste input "https://twitter.com/gaintools"
type input "https://twitter.com/gaintools"
click at [897, 387] on span "Save" at bounding box center [898, 390] width 18 height 6
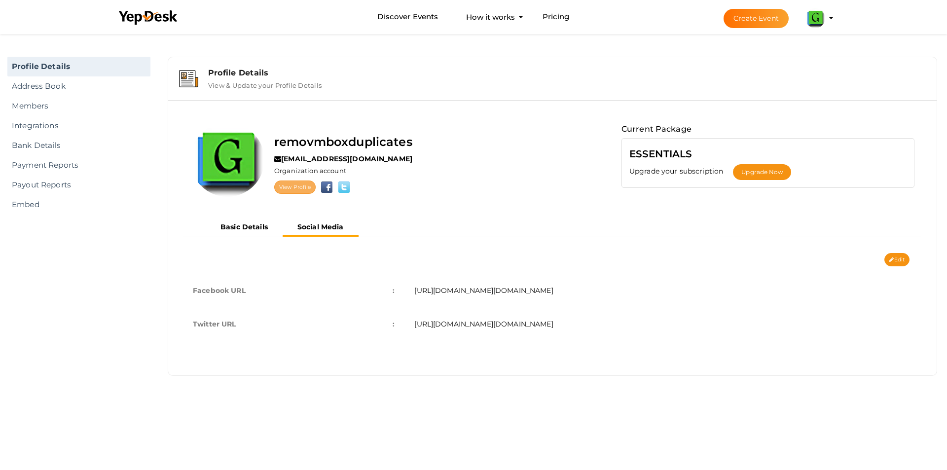
click at [294, 184] on link "View Profile" at bounding box center [294, 187] width 41 height 13
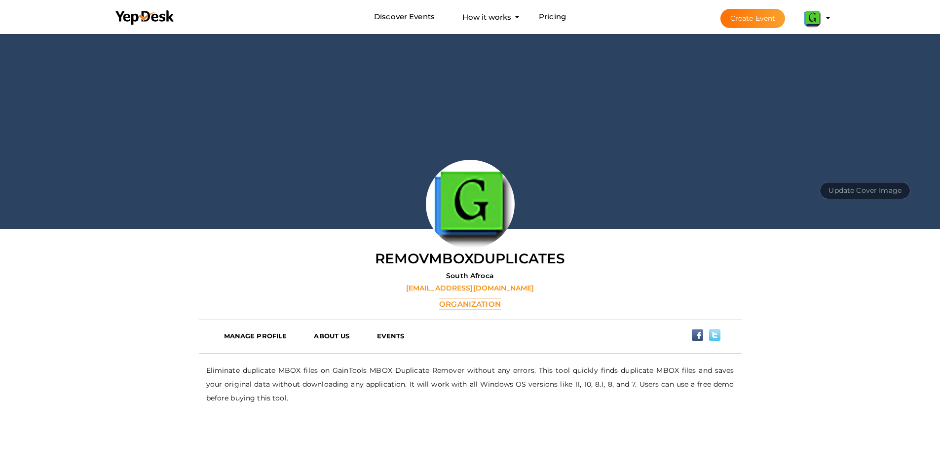
click at [866, 191] on button "Update Cover Image" at bounding box center [864, 190] width 91 height 17
click at [866, 164] on input "file" at bounding box center [864, 168] width 78 height 17
type input "C:\fakepath\gaintools.png"
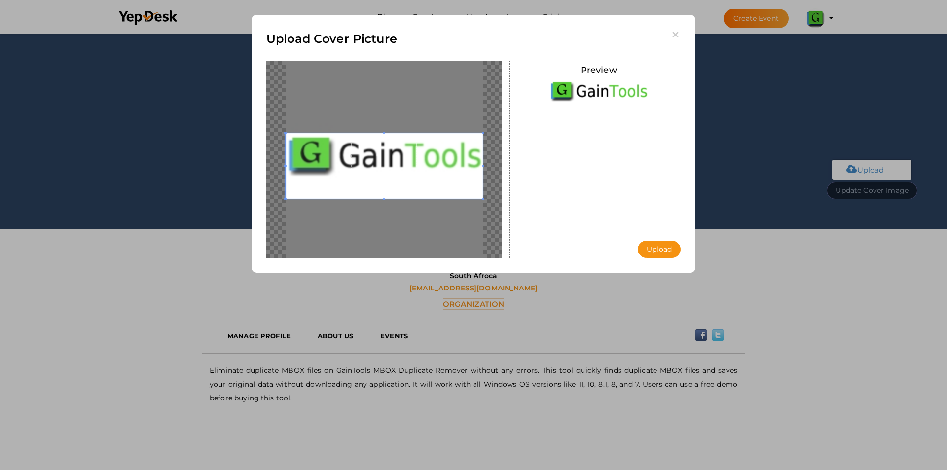
drag, startPoint x: 387, startPoint y: 200, endPoint x: 517, endPoint y: 210, distance: 131.1
click at [517, 61] on div "Preview Upload Uploading..." at bounding box center [473, 61] width 429 height 0
drag, startPoint x: 482, startPoint y: 200, endPoint x: 505, endPoint y: 188, distance: 25.6
click at [505, 188] on div at bounding box center [384, 159] width 251 height 197
drag, startPoint x: 482, startPoint y: 199, endPoint x: 490, endPoint y: 178, distance: 23.1
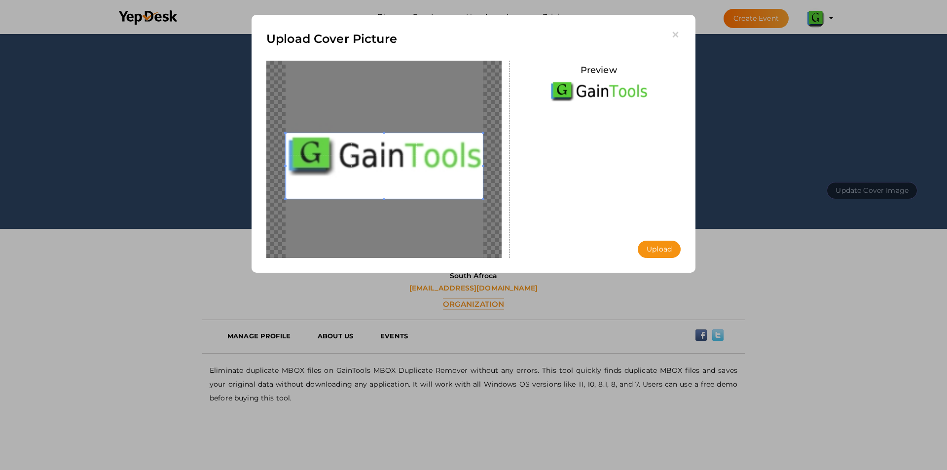
click at [490, 178] on div at bounding box center [383, 159] width 235 height 197
drag, startPoint x: 383, startPoint y: 199, endPoint x: 416, endPoint y: 227, distance: 43.5
click at [416, 227] on div at bounding box center [383, 159] width 235 height 197
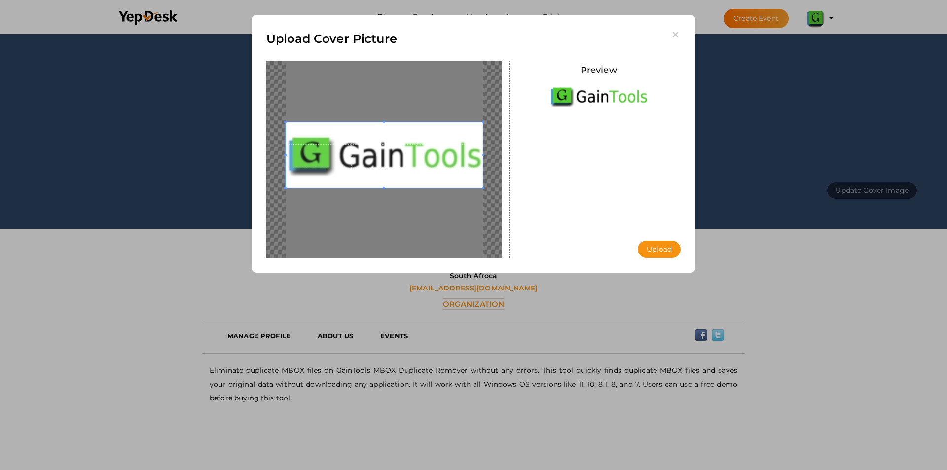
drag, startPoint x: 412, startPoint y: 183, endPoint x: 414, endPoint y: 172, distance: 11.0
click at [414, 172] on span at bounding box center [384, 155] width 197 height 66
click at [672, 246] on button "Upload" at bounding box center [659, 249] width 43 height 17
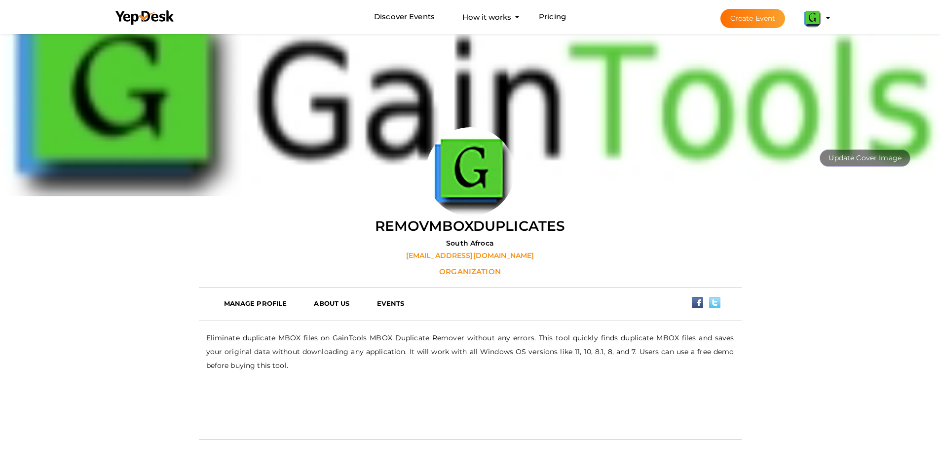
scroll to position [99, 0]
